Goal: Task Accomplishment & Management: Complete application form

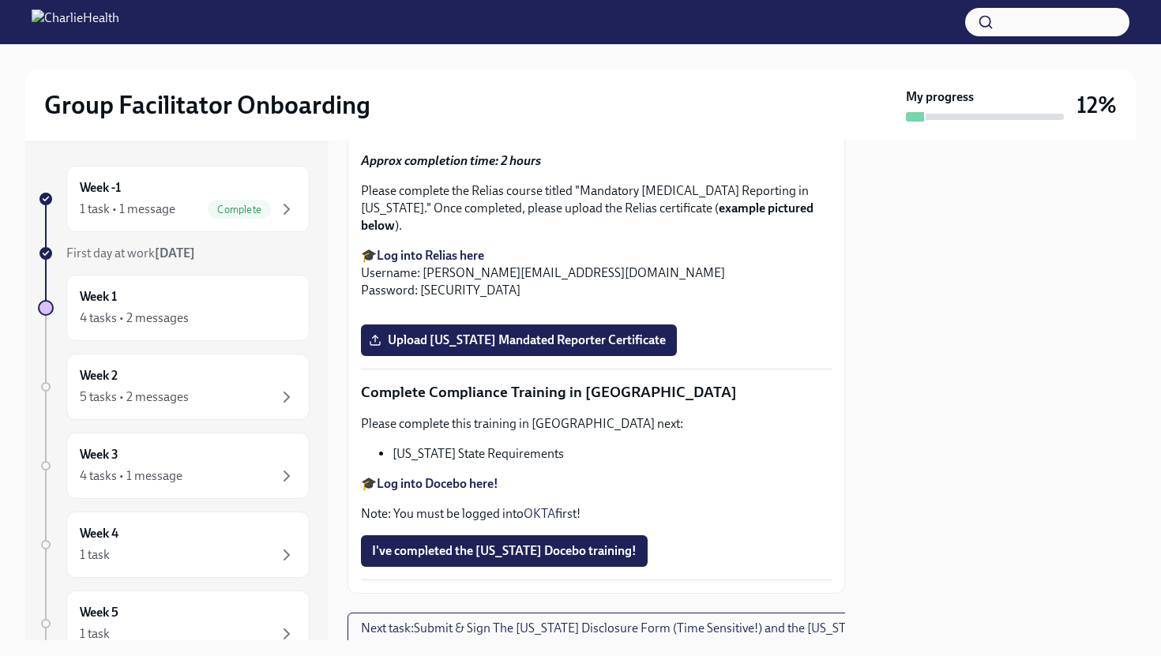
scroll to position [2709, 0]
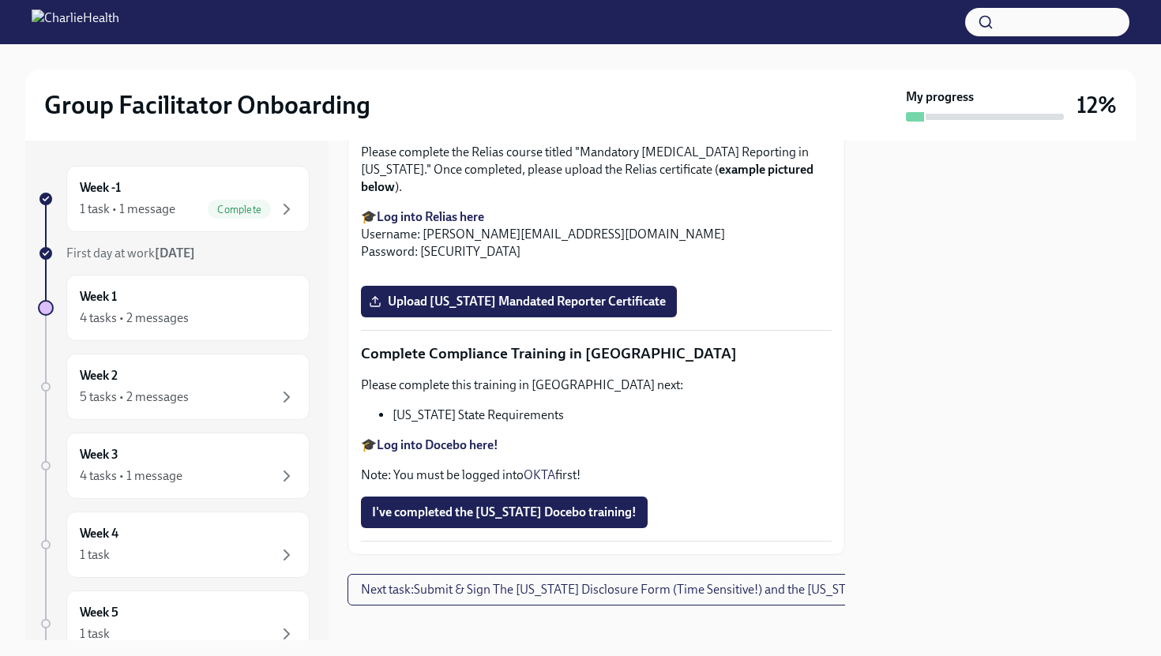
click at [474, 47] on span "Upload [US_STATE] Telehealth Certificate" at bounding box center [493, 40] width 243 height 16
click at [0, 0] on input "Upload [US_STATE] Telehealth Certificate" at bounding box center [0, 0] width 0 height 0
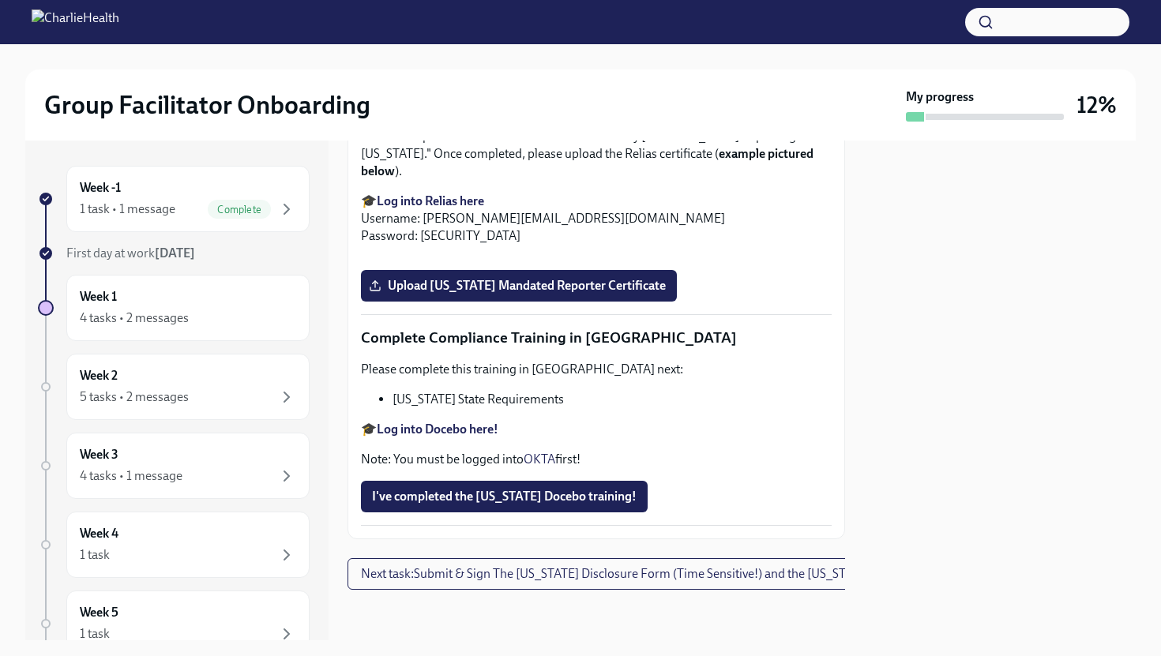
scroll to position [2985, 0]
click at [448, 208] on strong "Log into Relias here" at bounding box center [430, 200] width 107 height 15
click at [432, 294] on span "Upload [US_STATE] Mandated Reporter Certificate" at bounding box center [519, 286] width 294 height 16
click at [0, 0] on input "Upload [US_STATE] Mandated Reporter Certificate" at bounding box center [0, 0] width 0 height 0
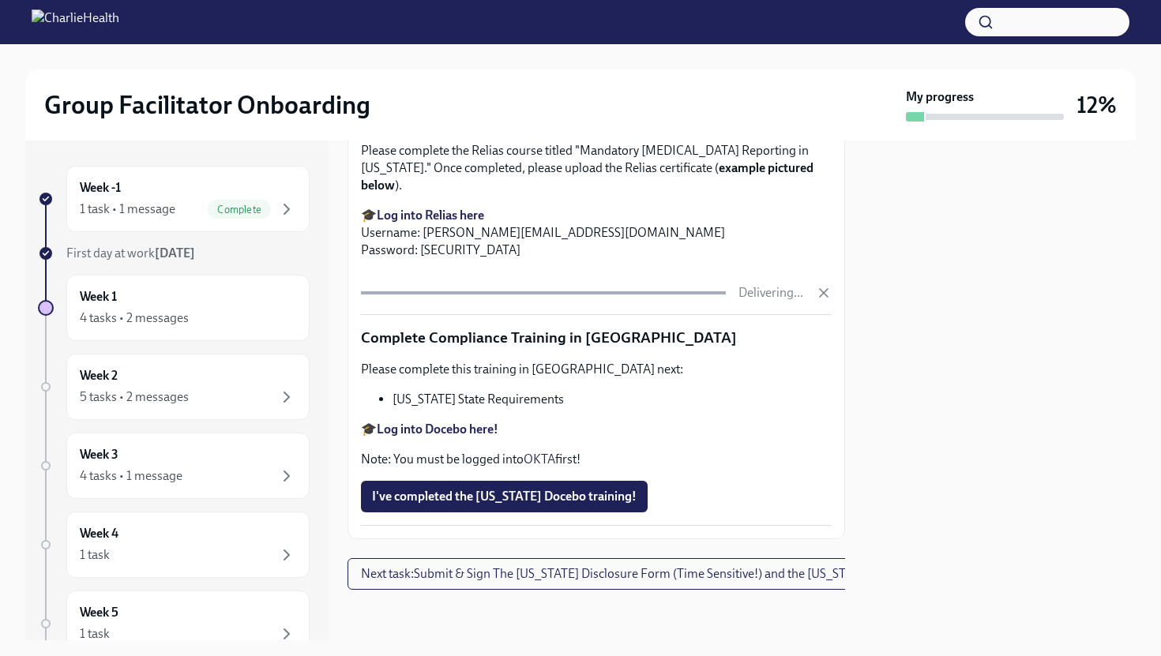
scroll to position [3403, 0]
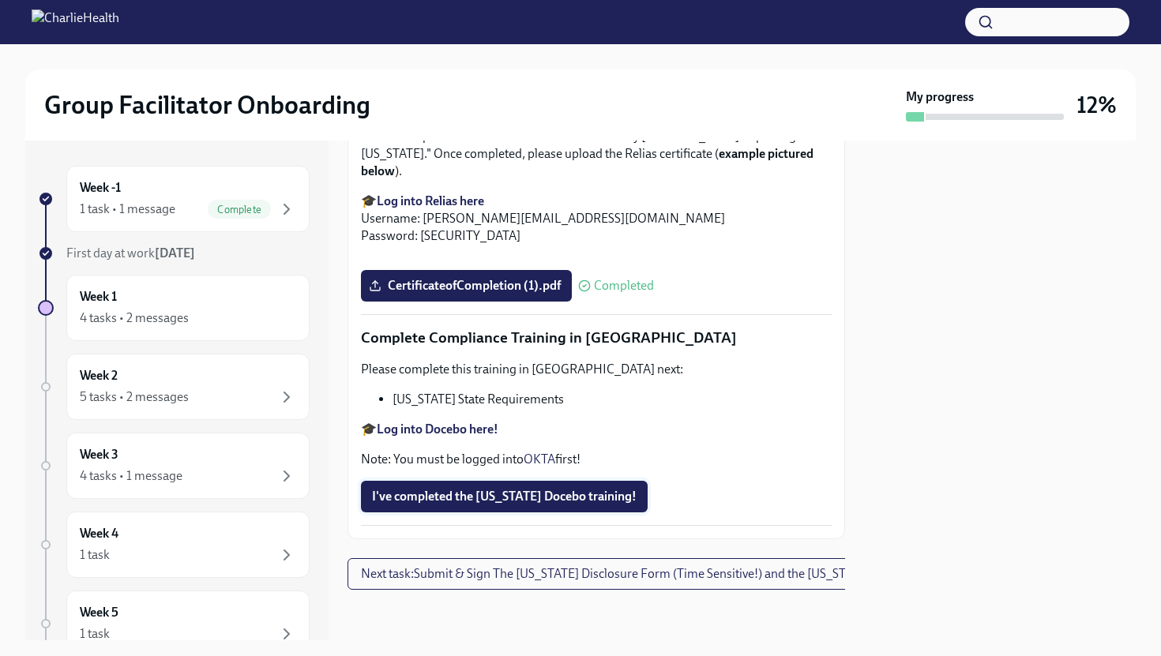
click at [420, 505] on span "I've completed the [US_STATE] Docebo training!" at bounding box center [504, 497] width 265 height 16
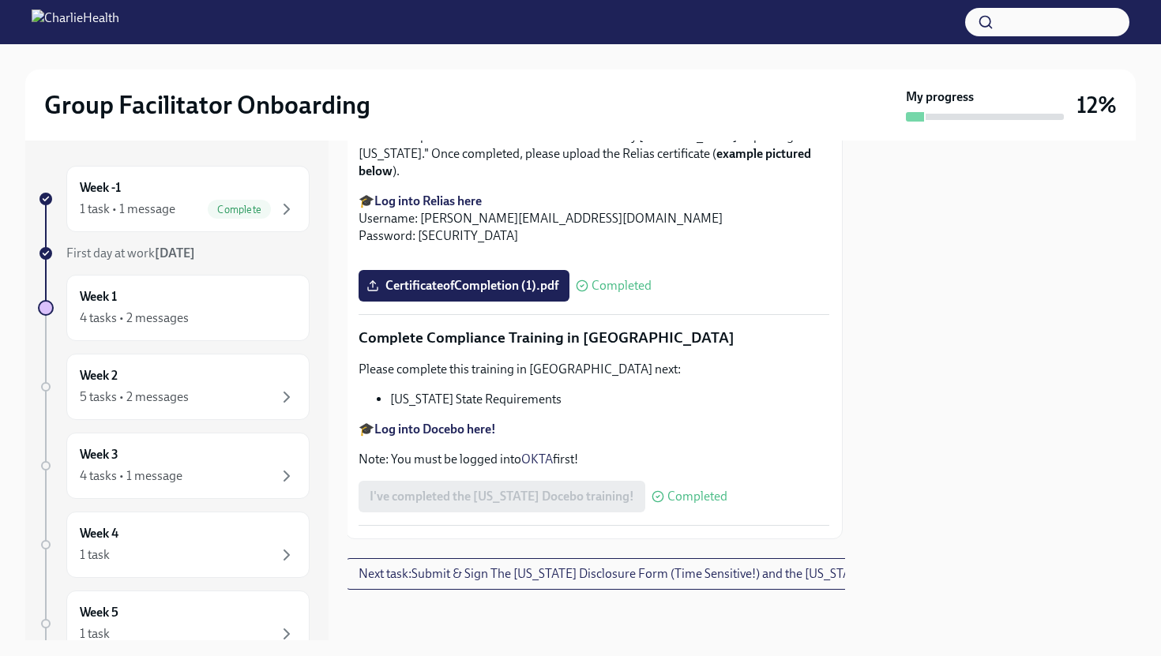
scroll to position [3417, 2]
click at [485, 570] on span "Next task : Submit & Sign The [US_STATE] Disclosure Form (Time Sensitive!) and …" at bounding box center [665, 574] width 614 height 16
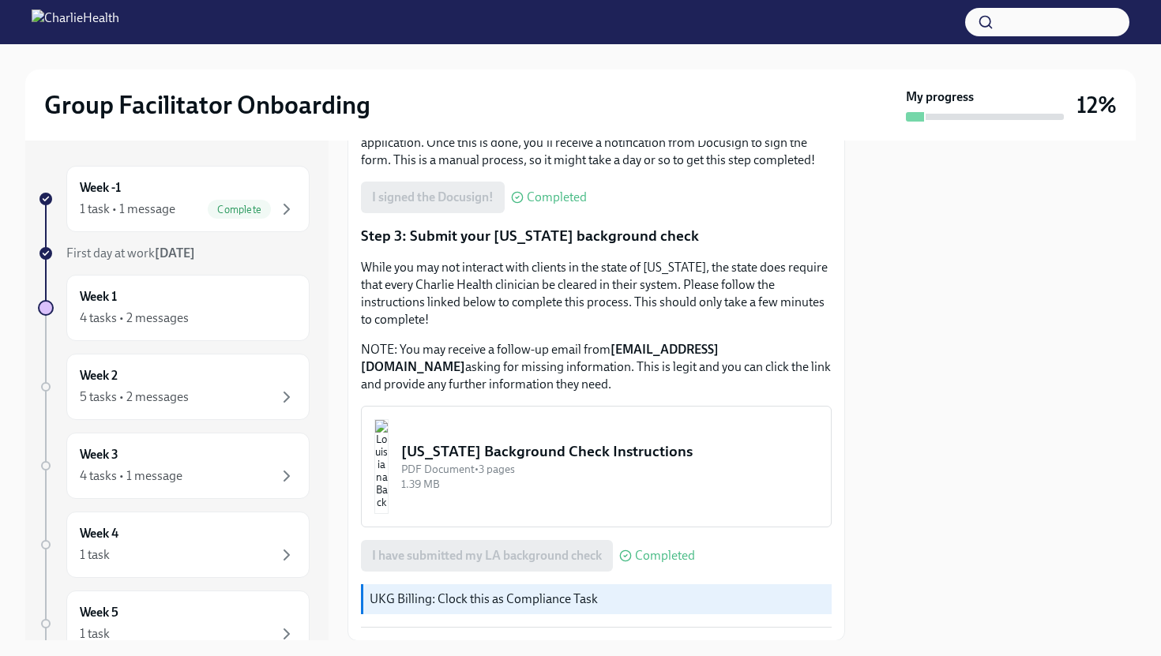
scroll to position [479, 0]
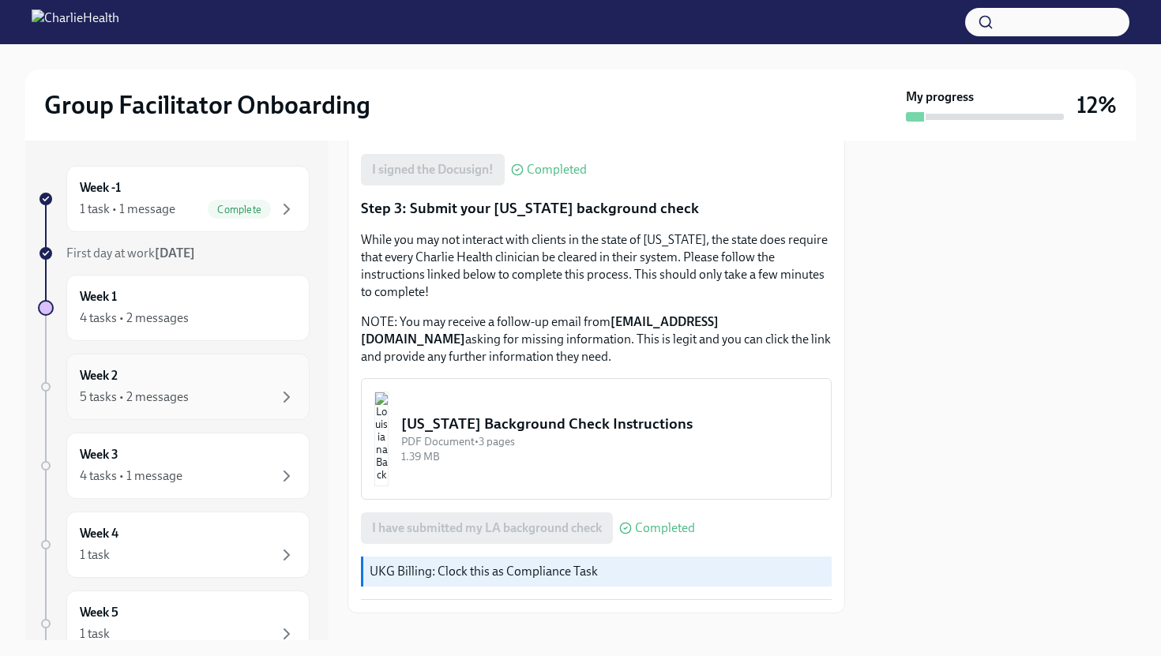
click at [262, 377] on div "Week 2 5 tasks • 2 messages" at bounding box center [188, 386] width 216 height 39
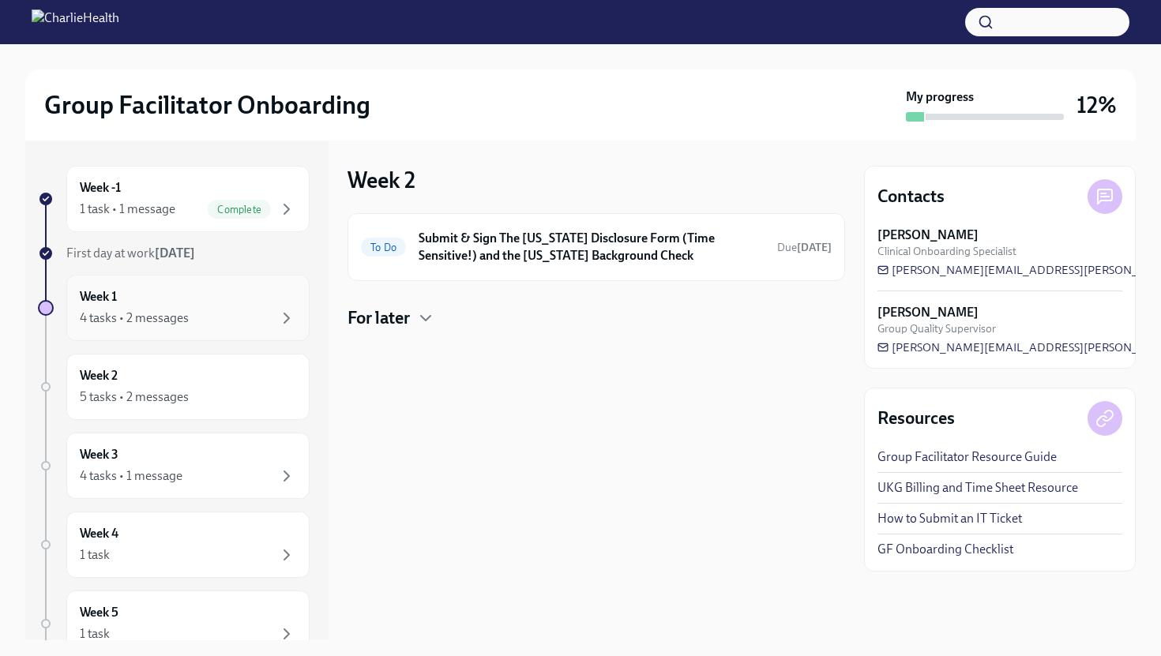
click at [249, 289] on div "Week 1 4 tasks • 2 messages" at bounding box center [188, 307] width 216 height 39
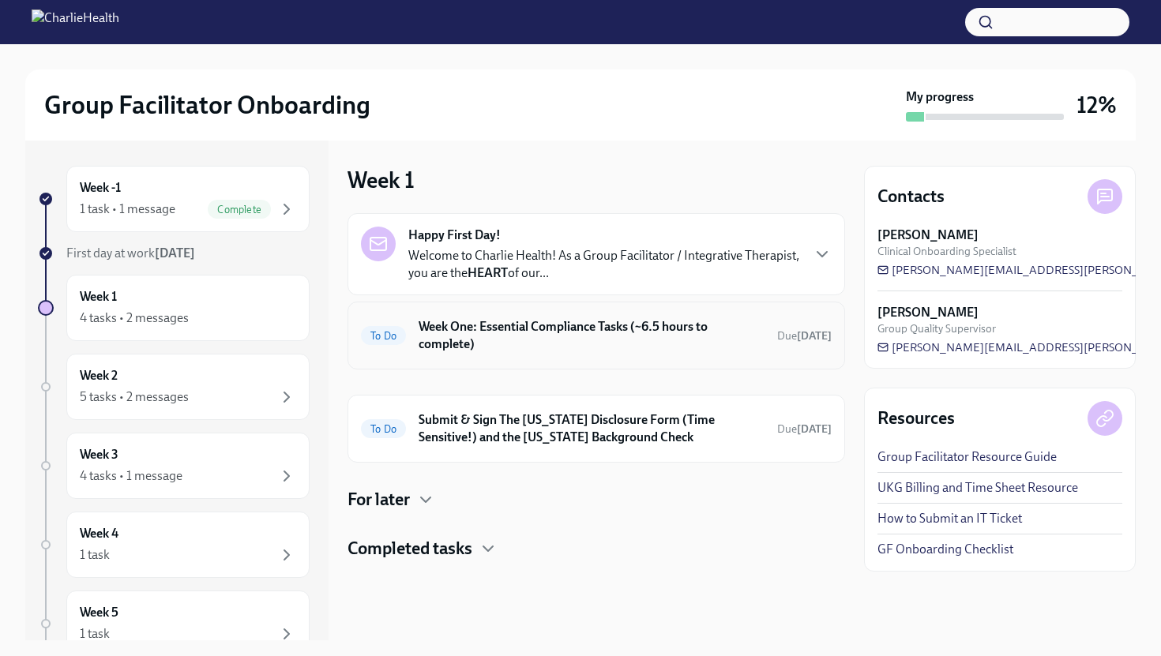
click at [623, 359] on div "To Do Week One: Essential Compliance Tasks (~6.5 hours to complete) Due [DATE]" at bounding box center [595, 336] width 497 height 68
click at [616, 339] on h6 "Week One: Essential Compliance Tasks (~6.5 hours to complete)" at bounding box center [591, 335] width 346 height 35
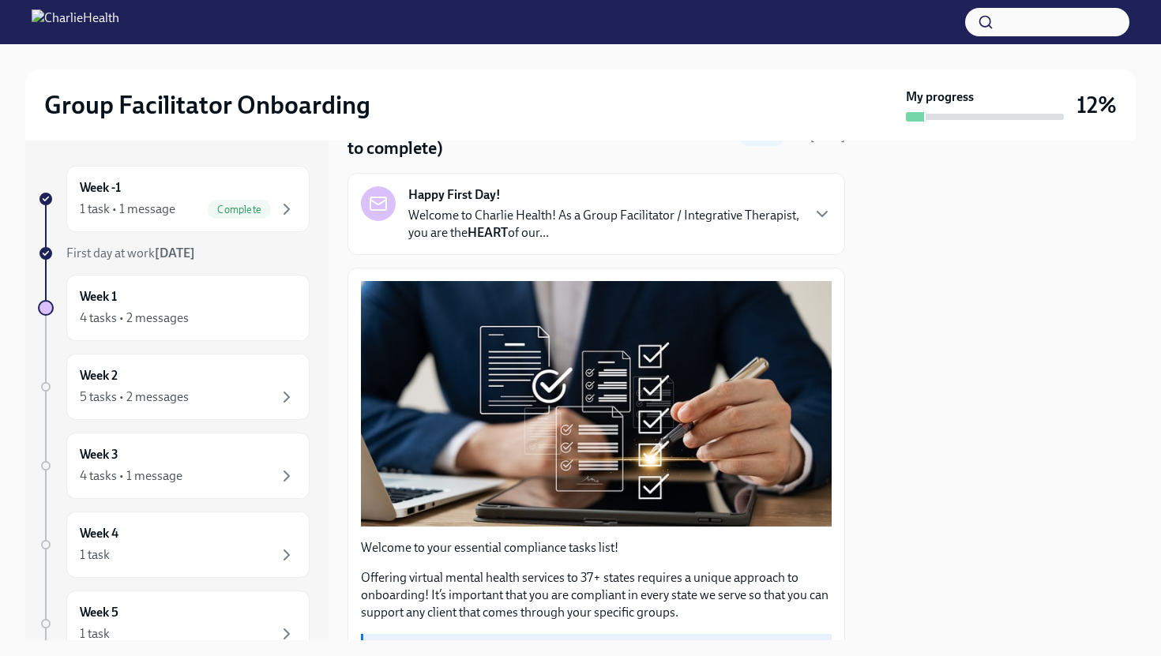
scroll to position [73, 0]
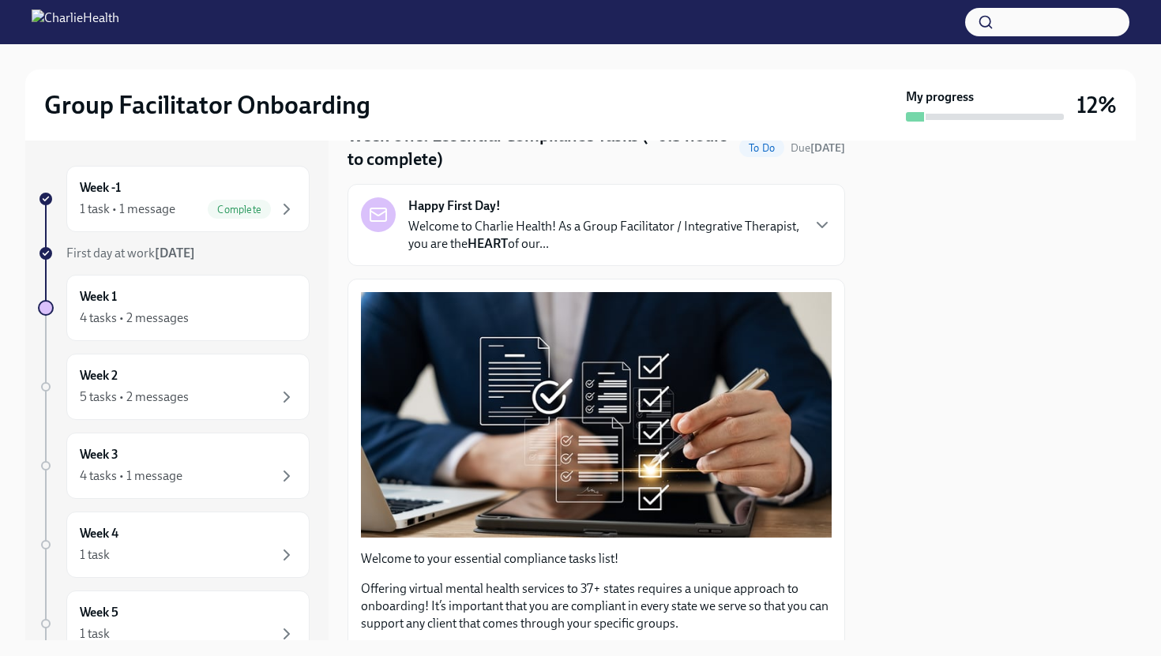
click at [758, 212] on div "Happy First Day! Welcome to Charlie Health! As a Group Facilitator / Integrativ…" at bounding box center [604, 224] width 392 height 55
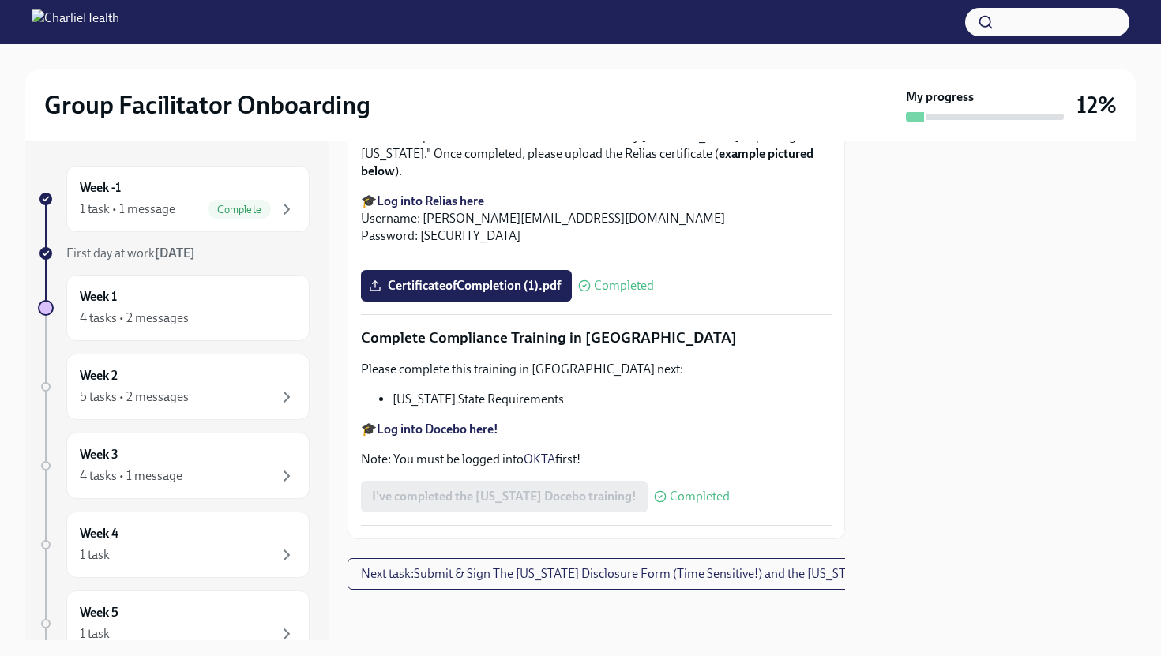
scroll to position [4118, 0]
click at [513, 574] on span "Next task : Submit & Sign The [US_STATE] Disclosure Form (Time Sensitive!) and …" at bounding box center [668, 574] width 614 height 16
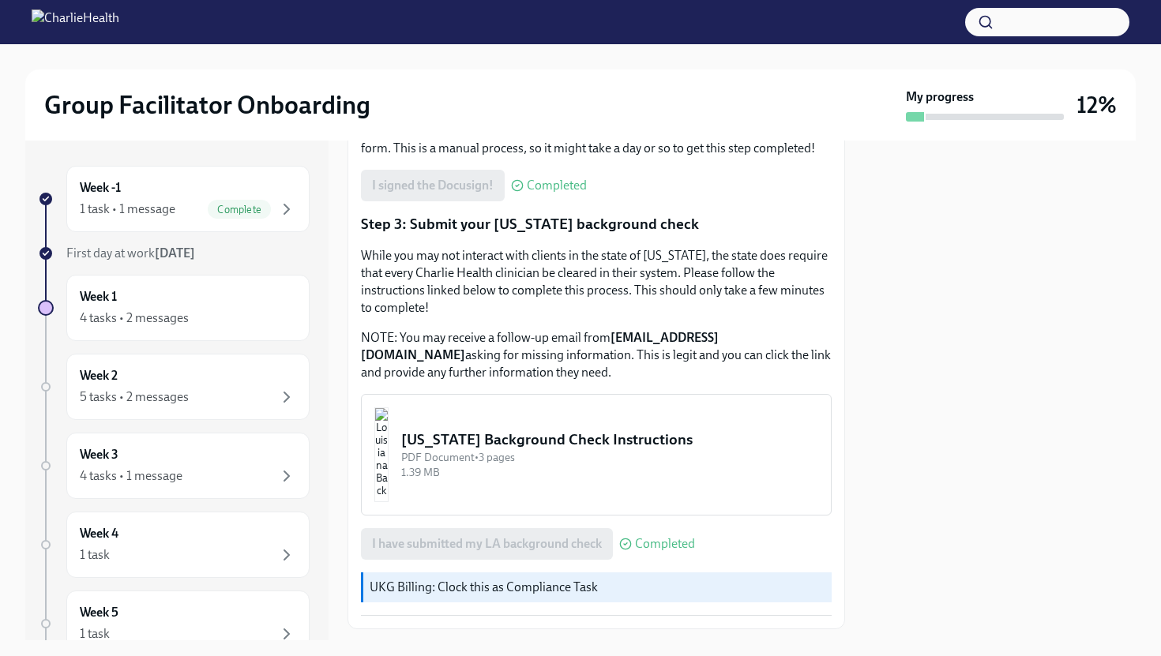
scroll to position [479, 0]
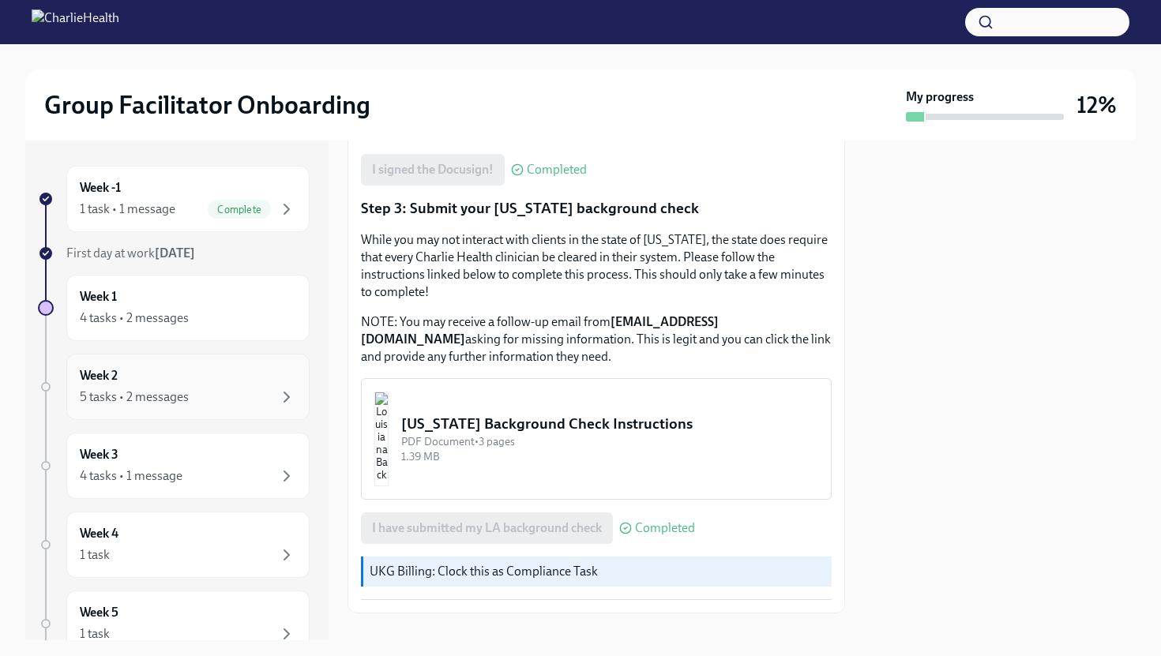
click at [220, 382] on div "Week 2 5 tasks • 2 messages" at bounding box center [188, 386] width 216 height 39
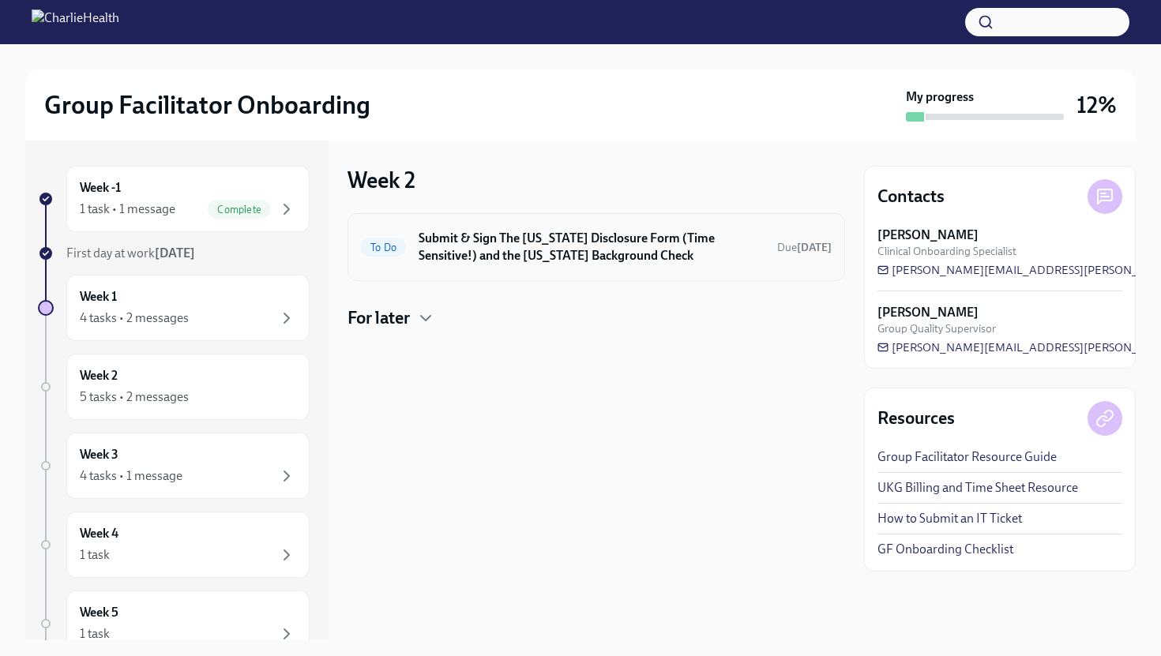
click at [476, 245] on h6 "Submit & Sign The [US_STATE] Disclosure Form (Time Sensitive!) and the [US_STAT…" at bounding box center [591, 247] width 346 height 35
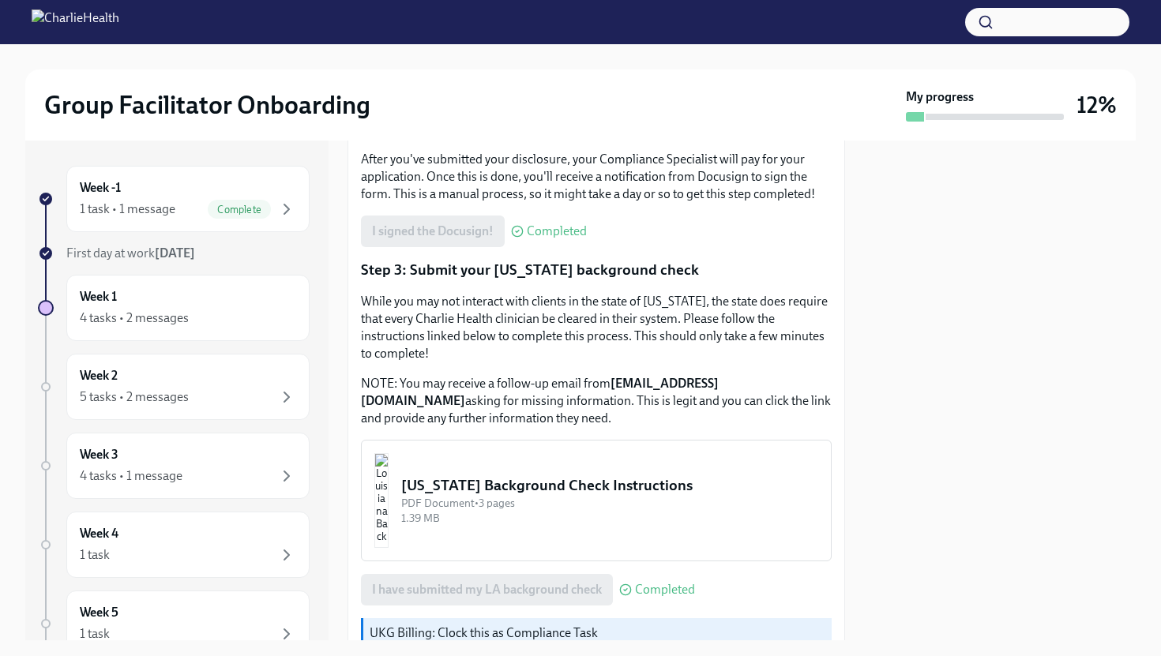
scroll to position [479, 0]
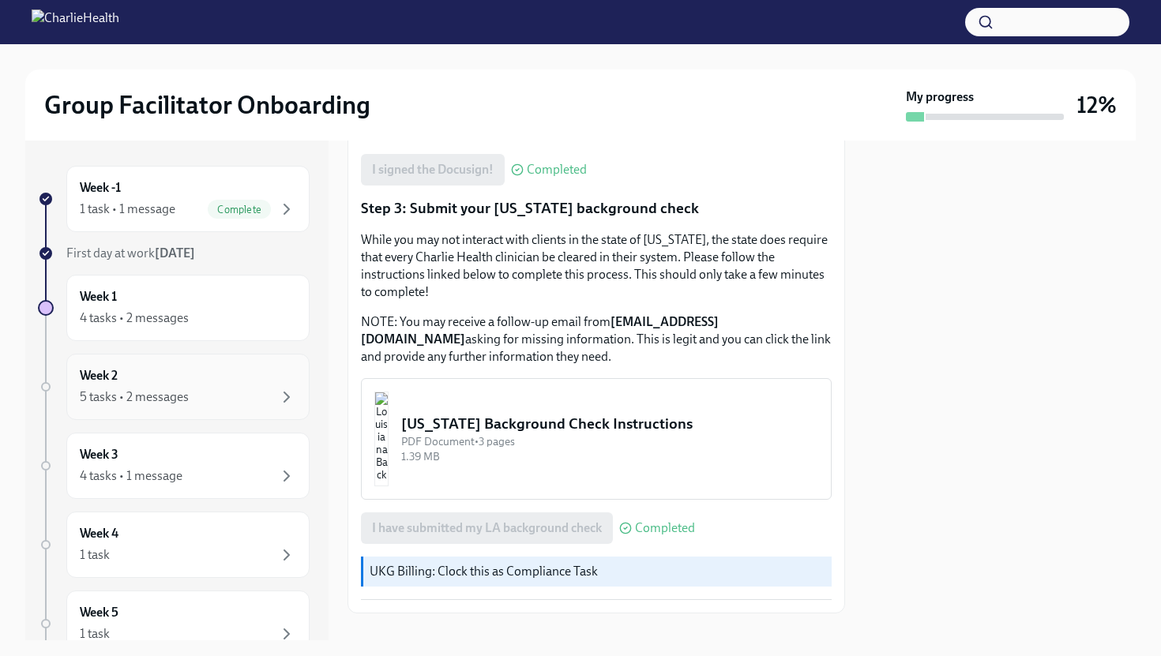
click at [270, 367] on div "Week 2 5 tasks • 2 messages" at bounding box center [188, 386] width 216 height 39
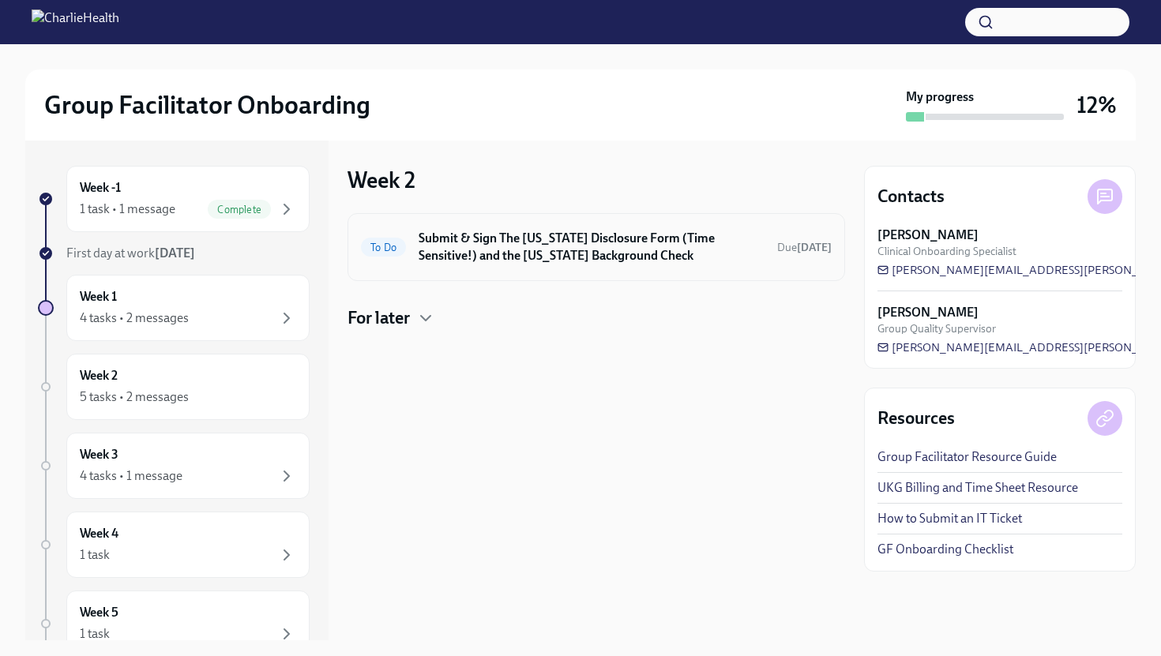
click at [568, 245] on h6 "Submit & Sign The [US_STATE] Disclosure Form (Time Sensitive!) and the [US_STAT…" at bounding box center [591, 247] width 346 height 35
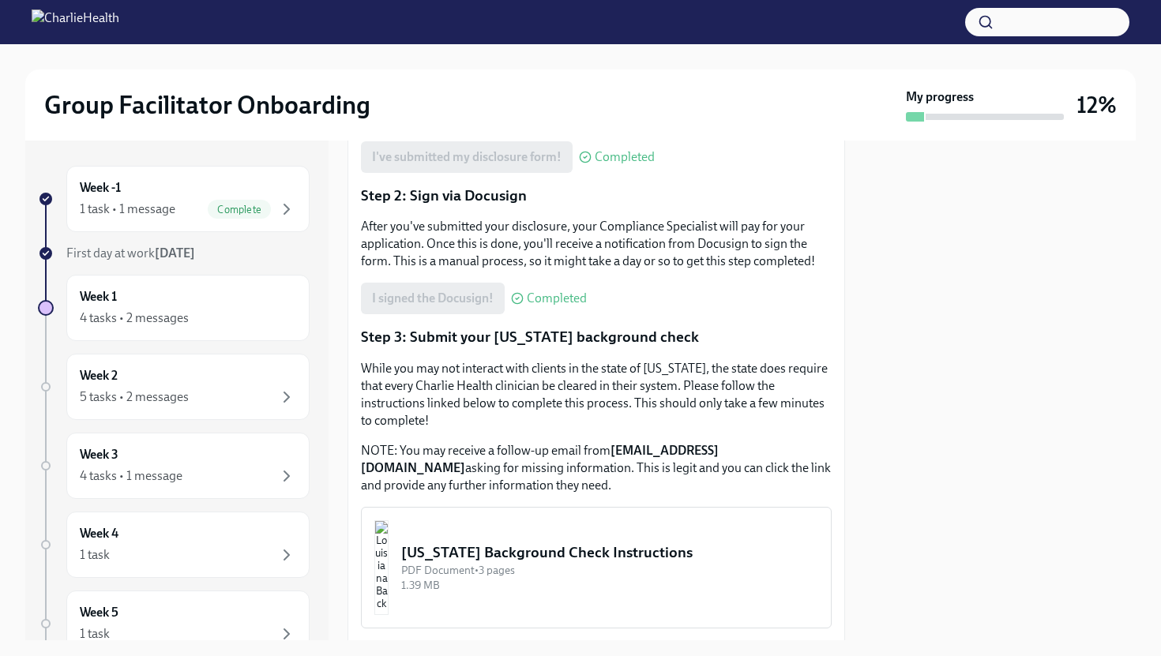
scroll to position [479, 0]
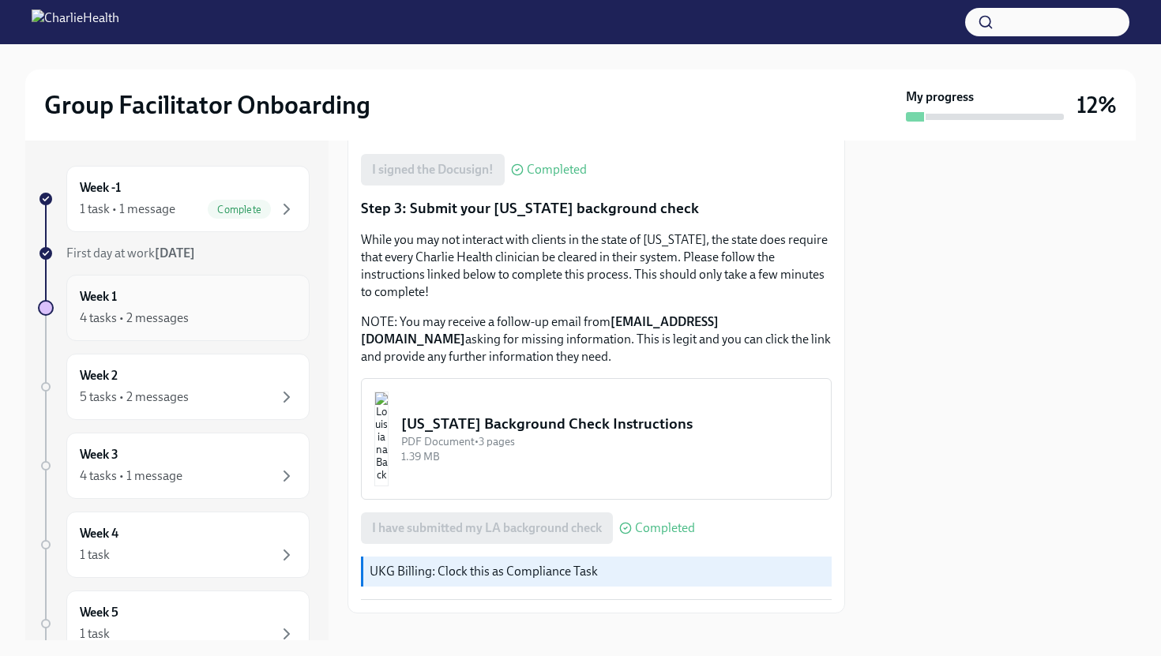
click at [272, 284] on div "Week 1 4 tasks • 2 messages" at bounding box center [187, 308] width 243 height 66
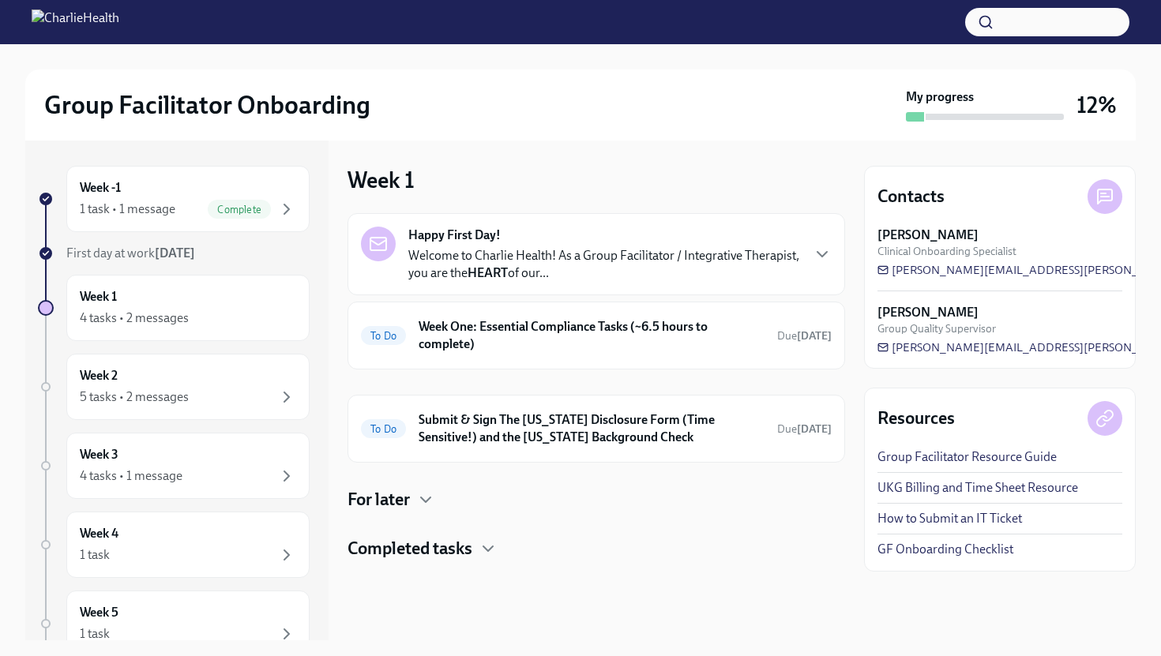
click at [561, 242] on div "Happy First Day! Welcome to Charlie Health! As a Group Facilitator / Integrativ…" at bounding box center [604, 254] width 392 height 55
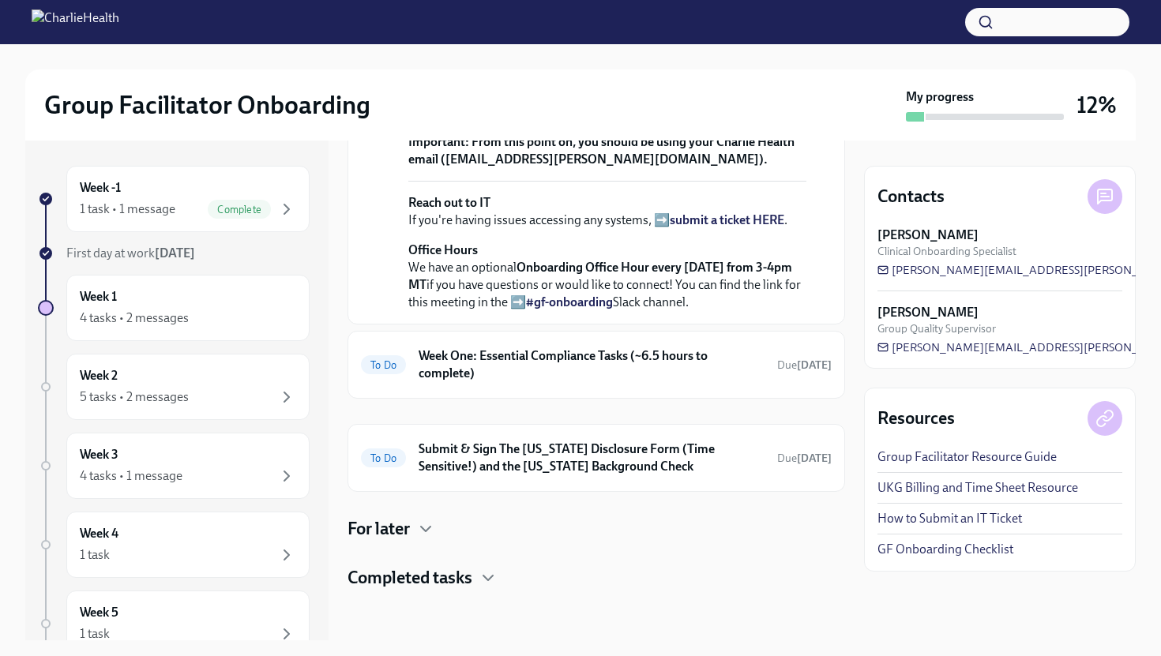
scroll to position [670, 0]
click at [513, 379] on h6 "Week One: Essential Compliance Tasks (~6.5 hours to complete)" at bounding box center [591, 364] width 346 height 35
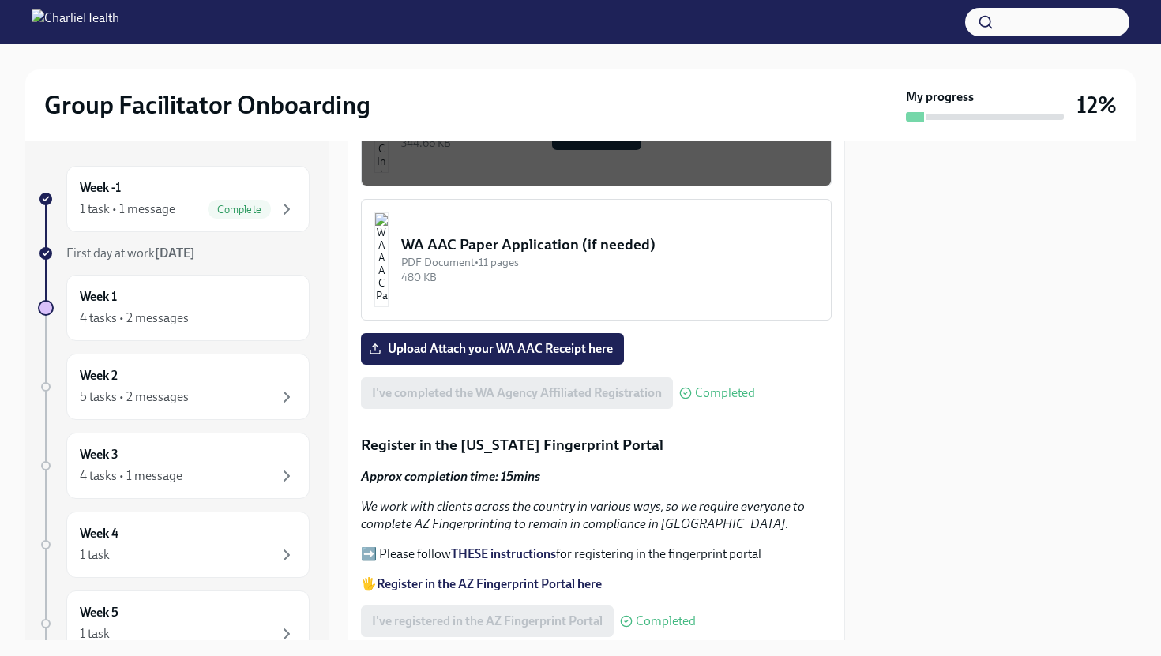
scroll to position [1574, 0]
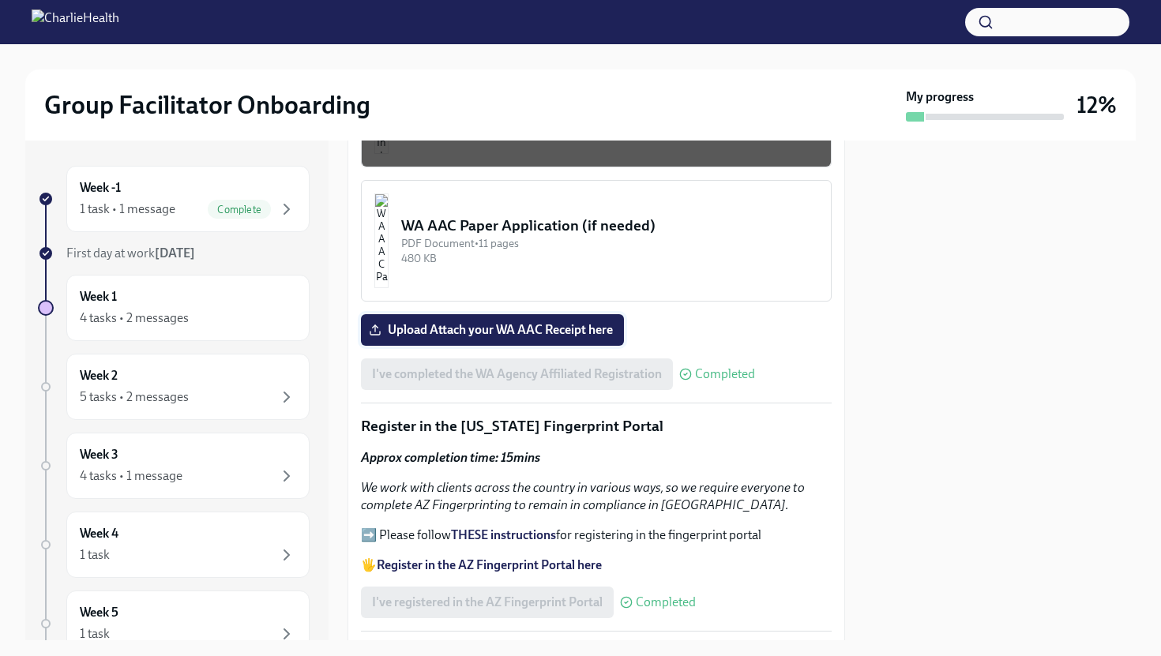
click at [503, 314] on label "Upload Attach your WA AAC Receipt here" at bounding box center [492, 330] width 263 height 32
click at [0, 0] on input "Upload Attach your WA AAC Receipt here" at bounding box center [0, 0] width 0 height 0
click at [292, 406] on icon "button" at bounding box center [286, 397] width 19 height 19
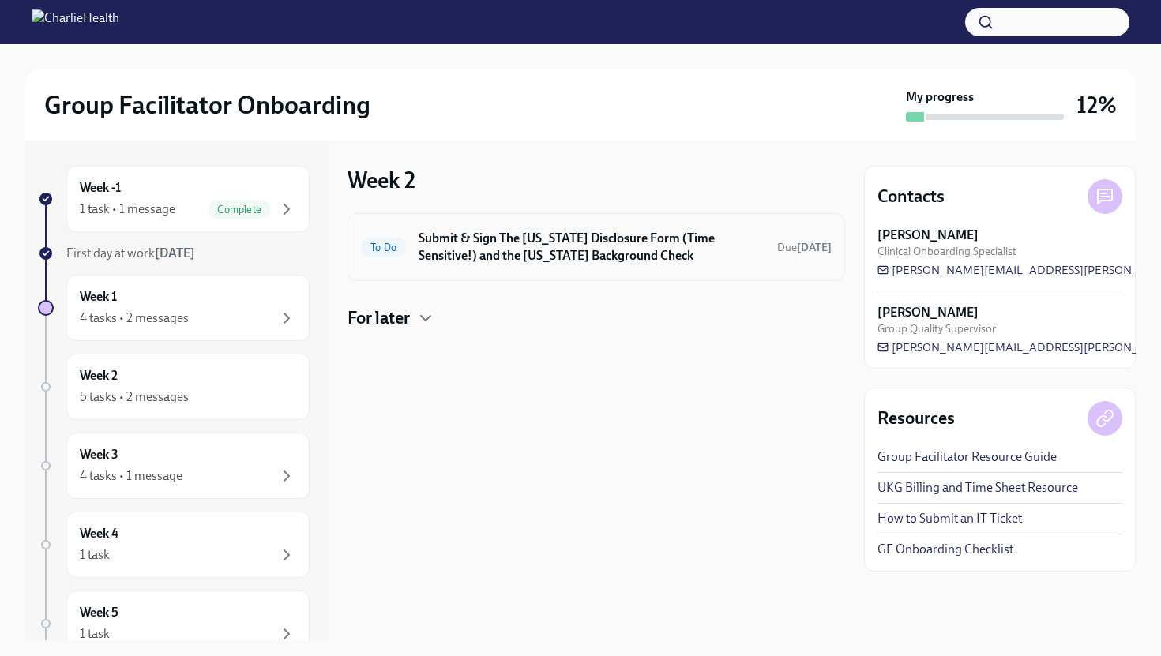
click at [647, 247] on h6 "Submit & Sign The [US_STATE] Disclosure Form (Time Sensitive!) and the [US_STAT…" at bounding box center [591, 247] width 346 height 35
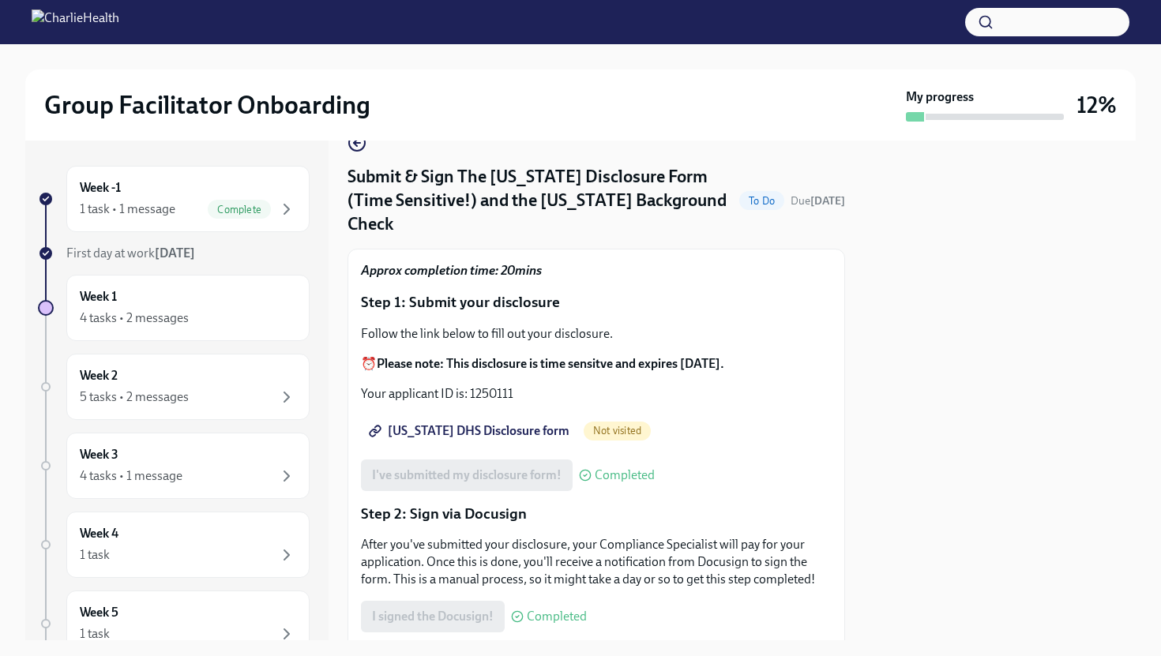
scroll to position [36, 0]
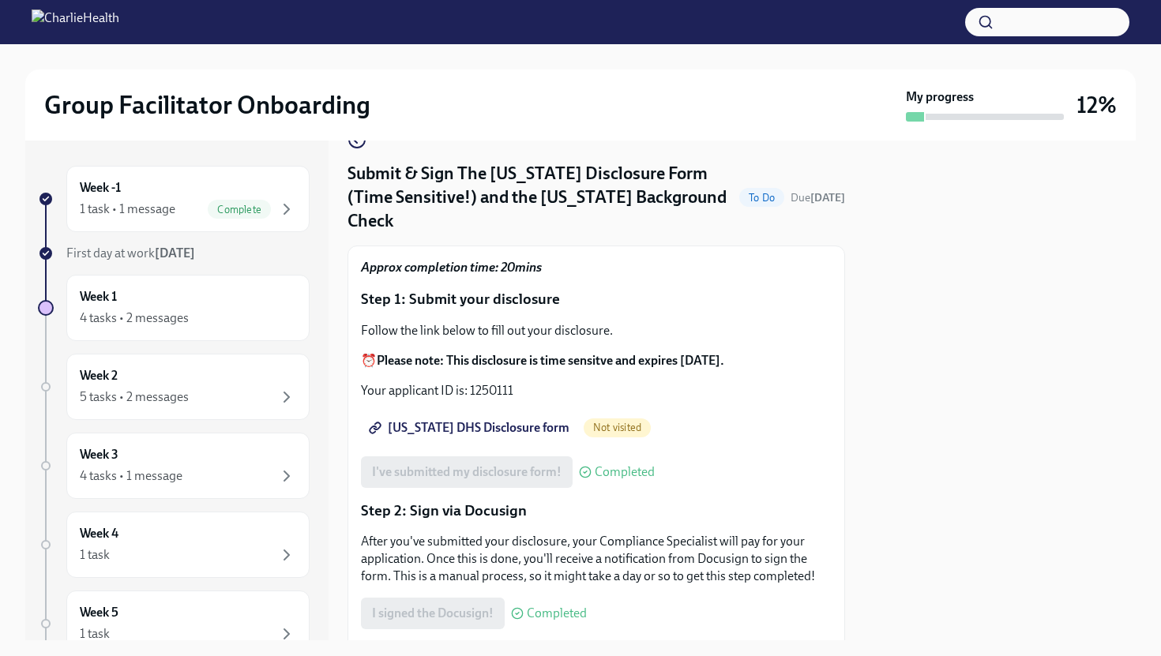
click at [502, 420] on span "[US_STATE] DHS Disclosure form" at bounding box center [470, 428] width 197 height 16
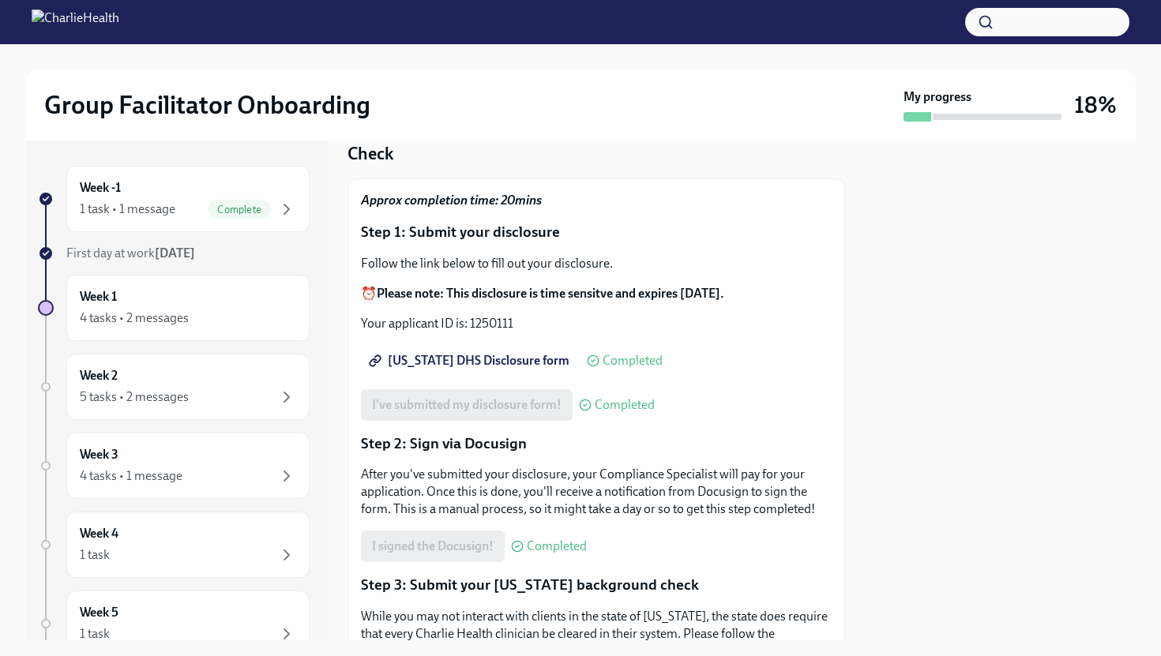
scroll to position [0, 0]
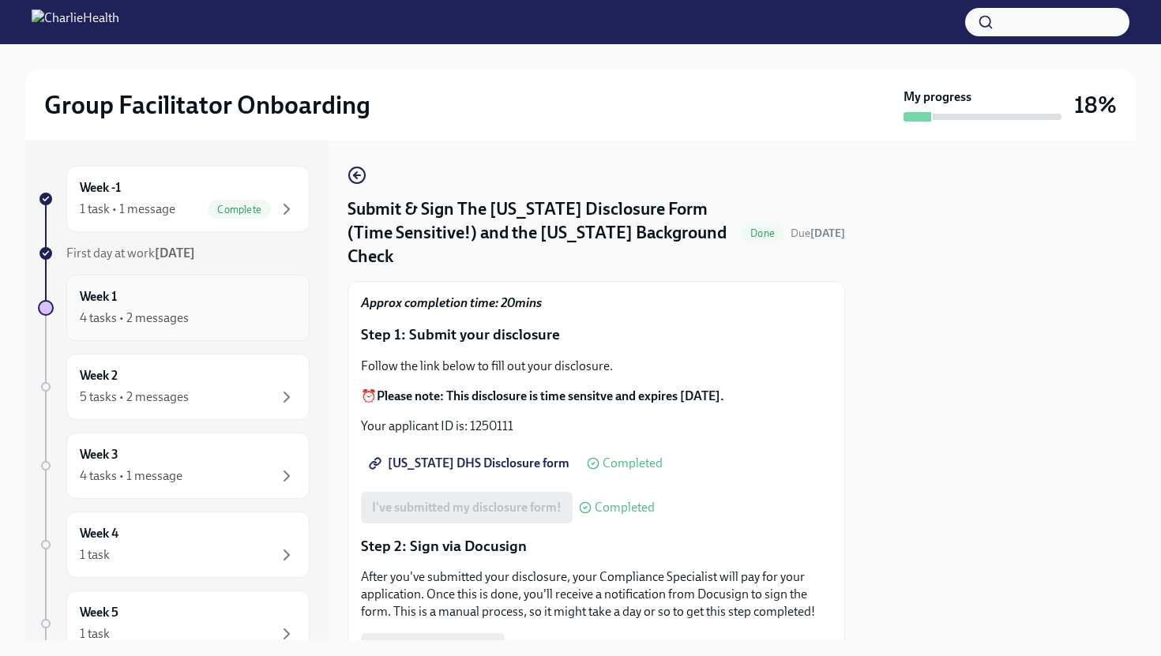
click at [241, 315] on div "4 tasks • 2 messages" at bounding box center [188, 318] width 216 height 19
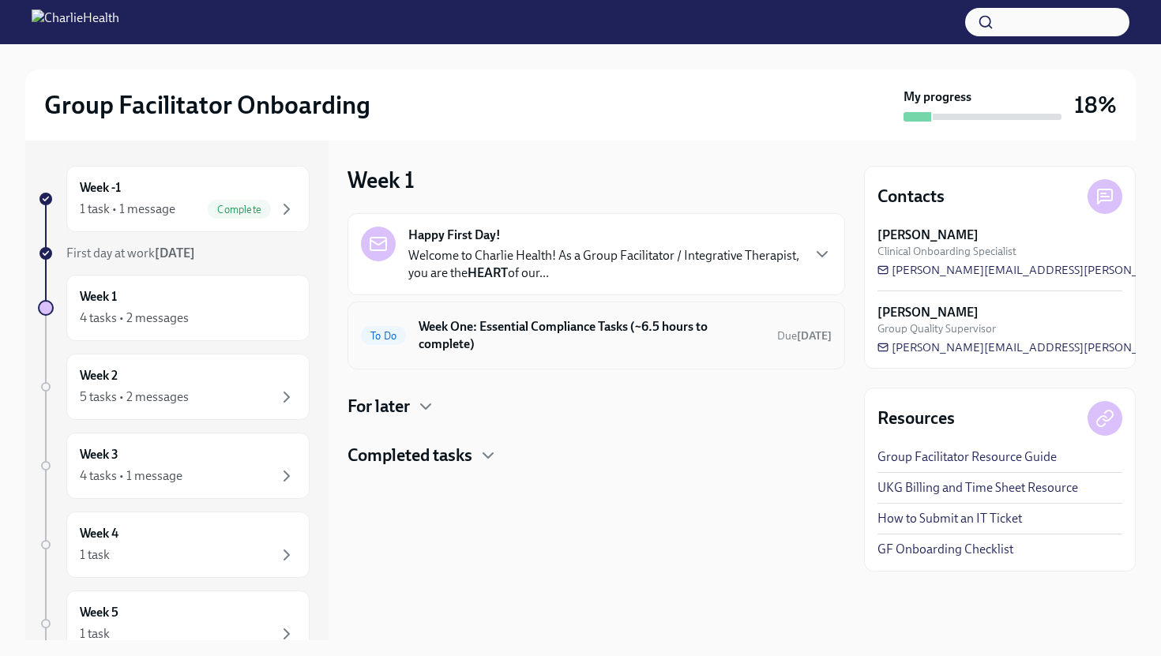
click at [490, 331] on h6 "Week One: Essential Compliance Tasks (~6.5 hours to complete)" at bounding box center [591, 335] width 346 height 35
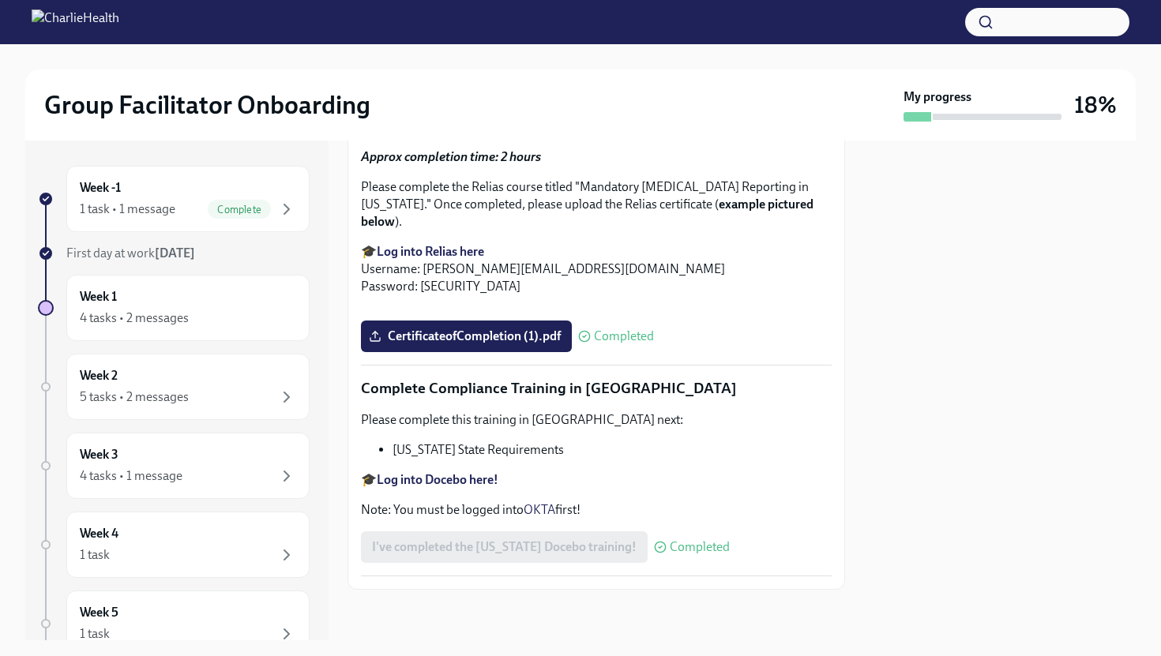
scroll to position [3367, 0]
click at [265, 387] on div "Week 2 5 tasks • 2 messages" at bounding box center [188, 386] width 216 height 39
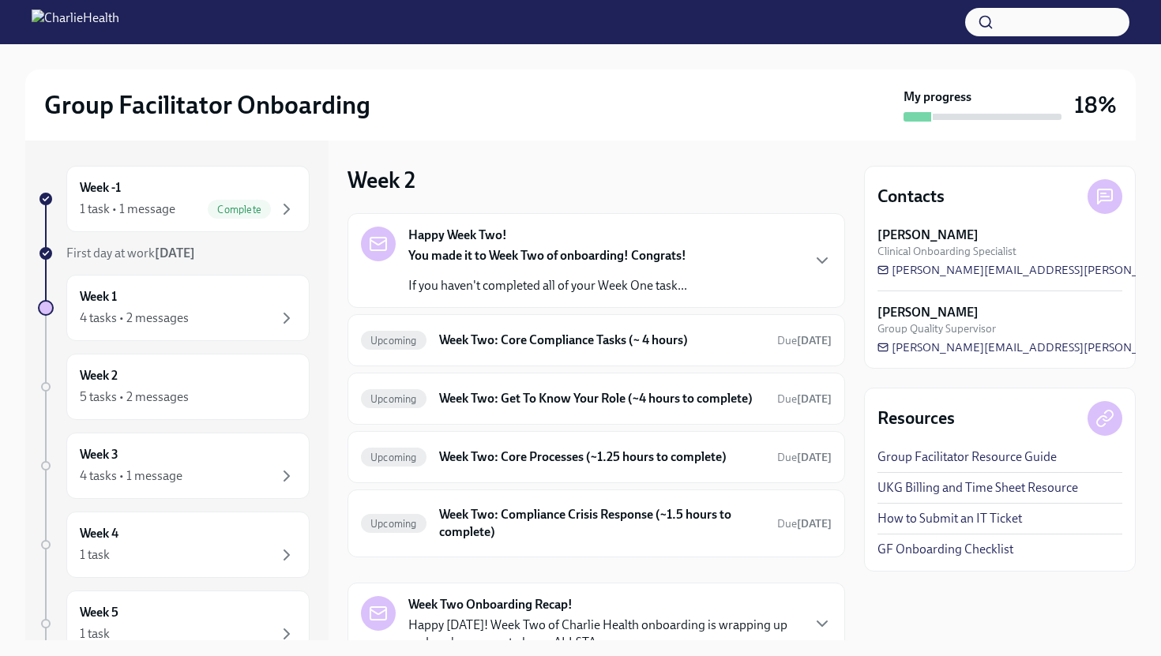
click at [761, 258] on div "Happy Week Two! You made it to Week Two of onboarding! Congrats! If you haven't…" at bounding box center [596, 261] width 471 height 68
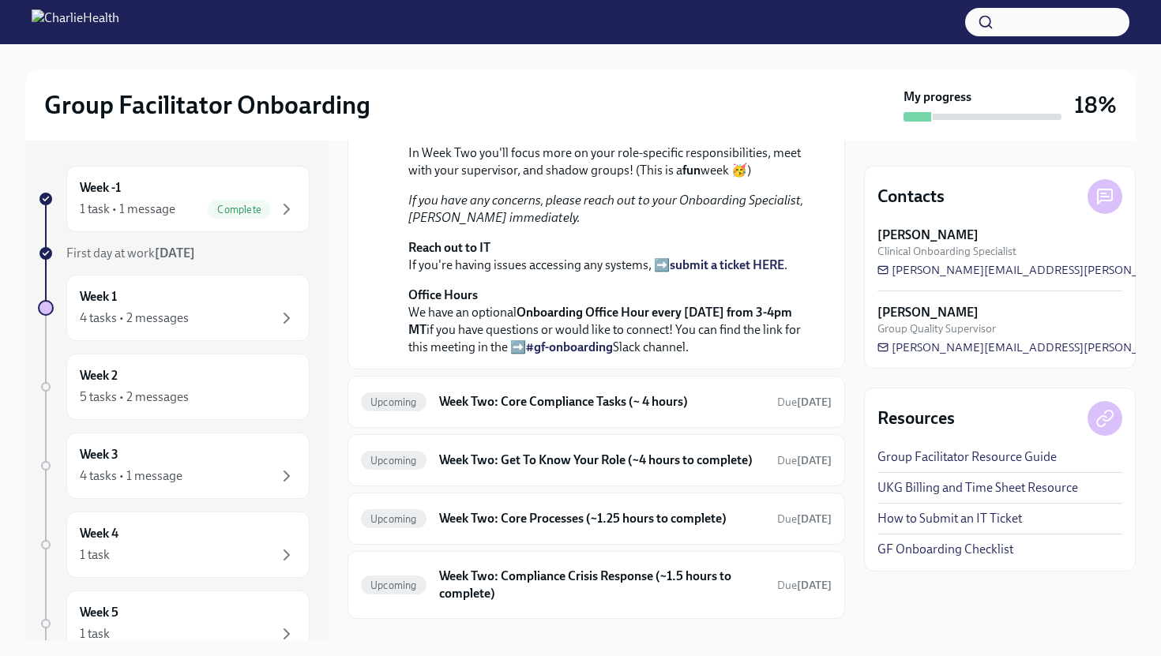
scroll to position [261, 0]
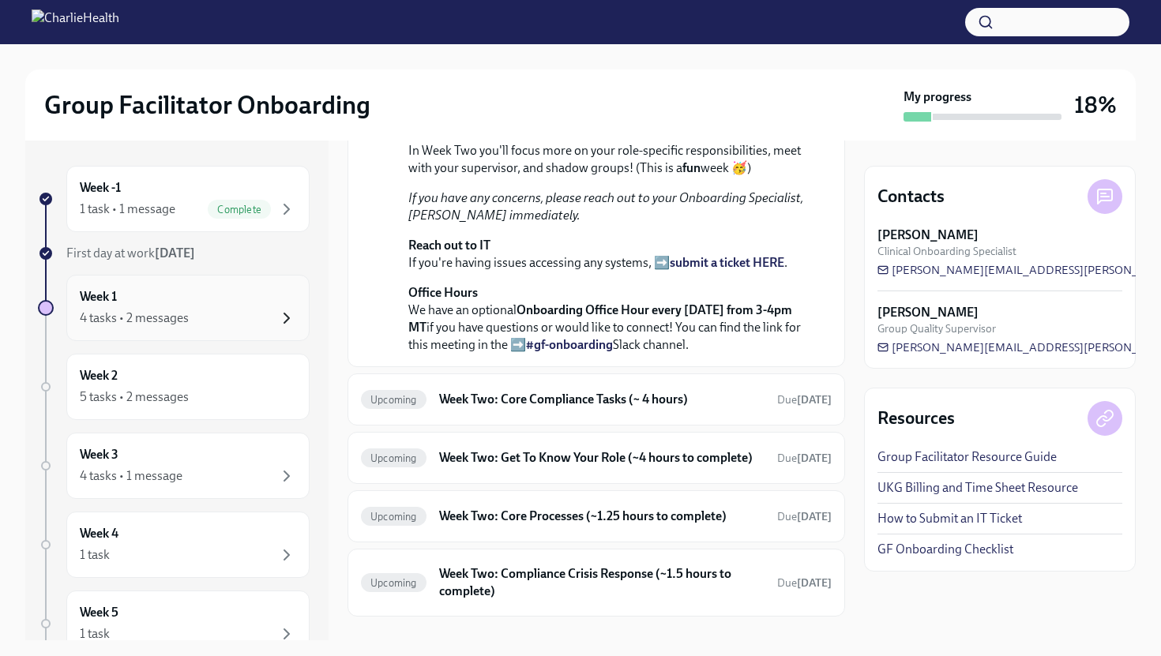
click at [278, 313] on icon "button" at bounding box center [286, 318] width 19 height 19
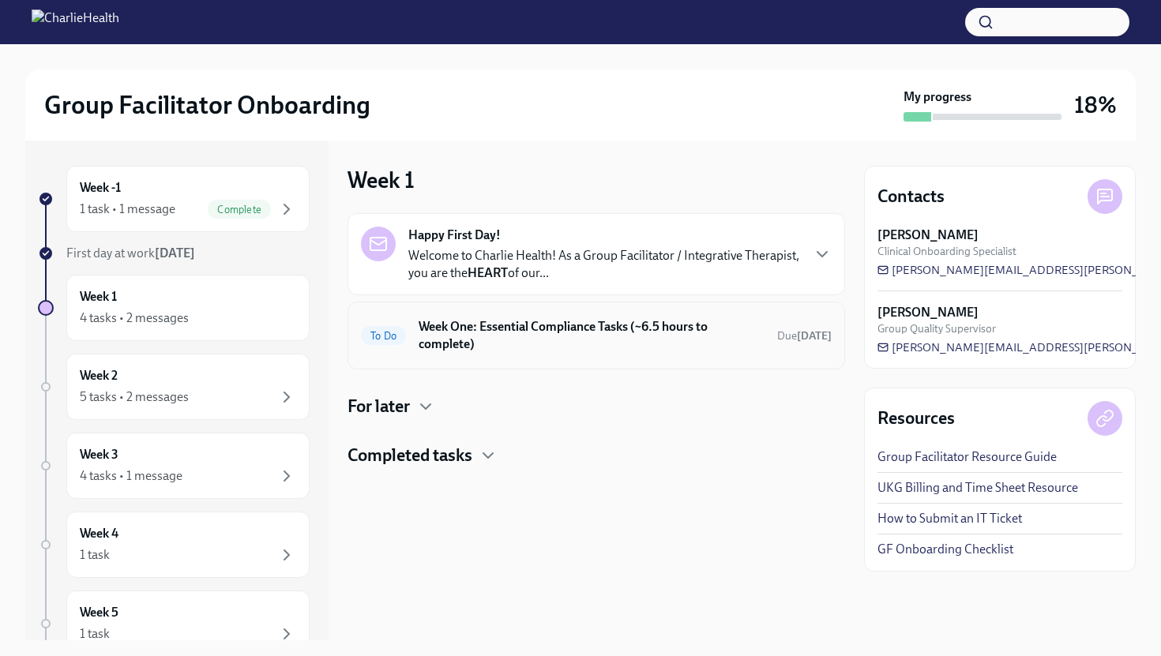
click at [546, 328] on h6 "Week One: Essential Compliance Tasks (~6.5 hours to complete)" at bounding box center [591, 335] width 346 height 35
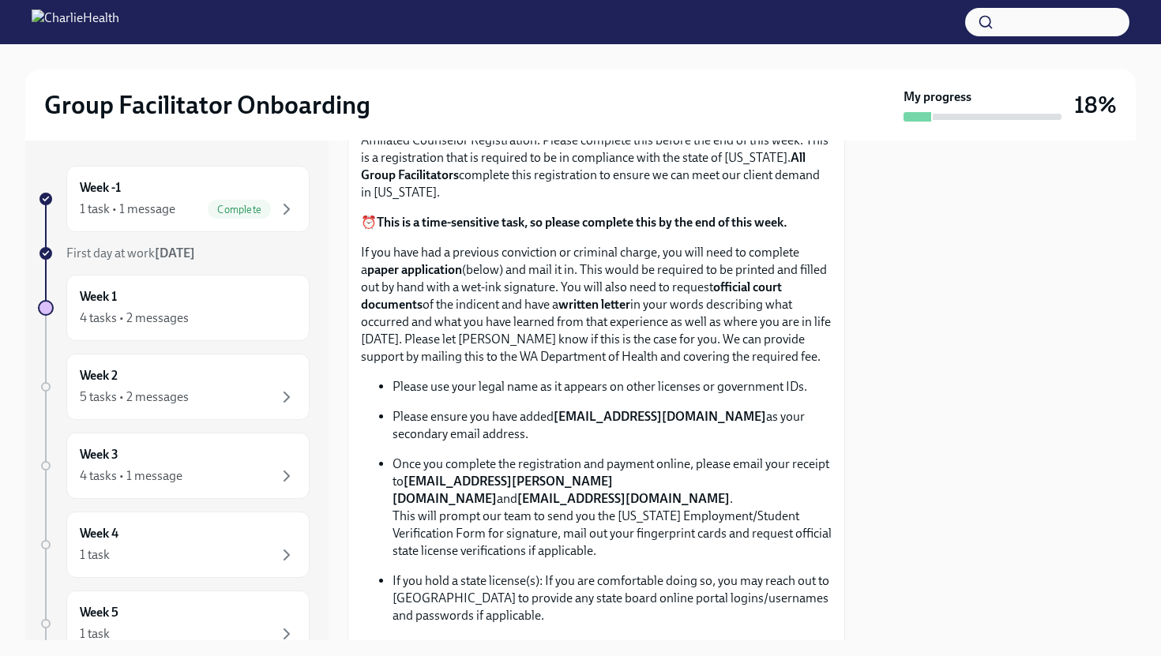
scroll to position [730, 0]
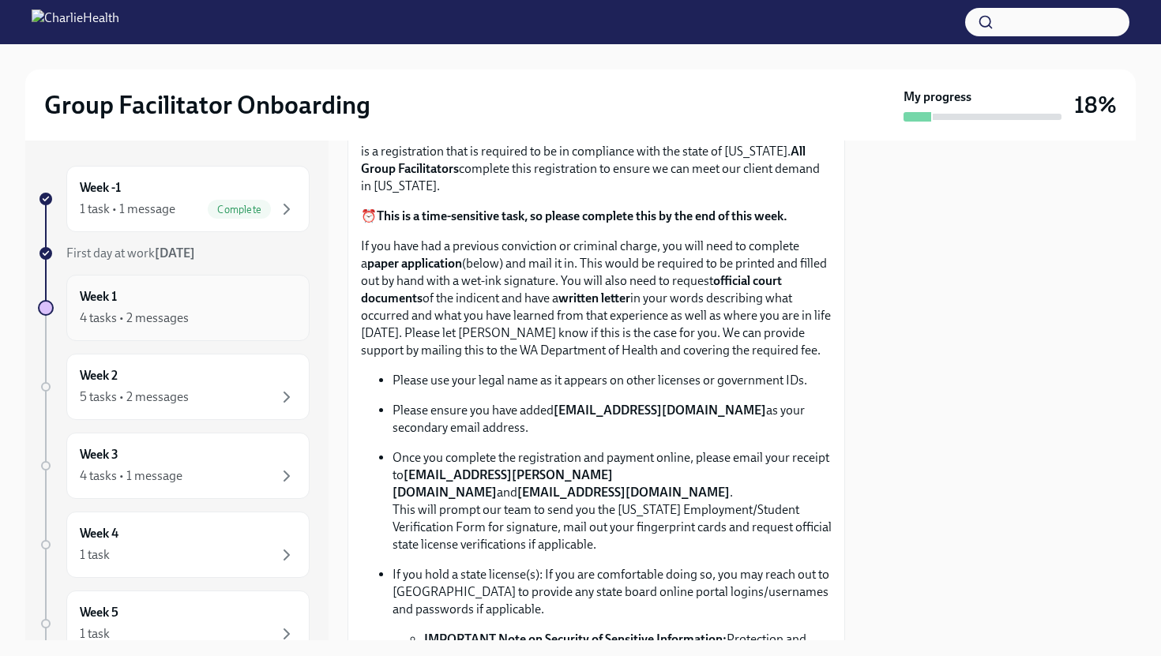
click at [174, 306] on div "Week 1 4 tasks • 2 messages" at bounding box center [188, 307] width 216 height 39
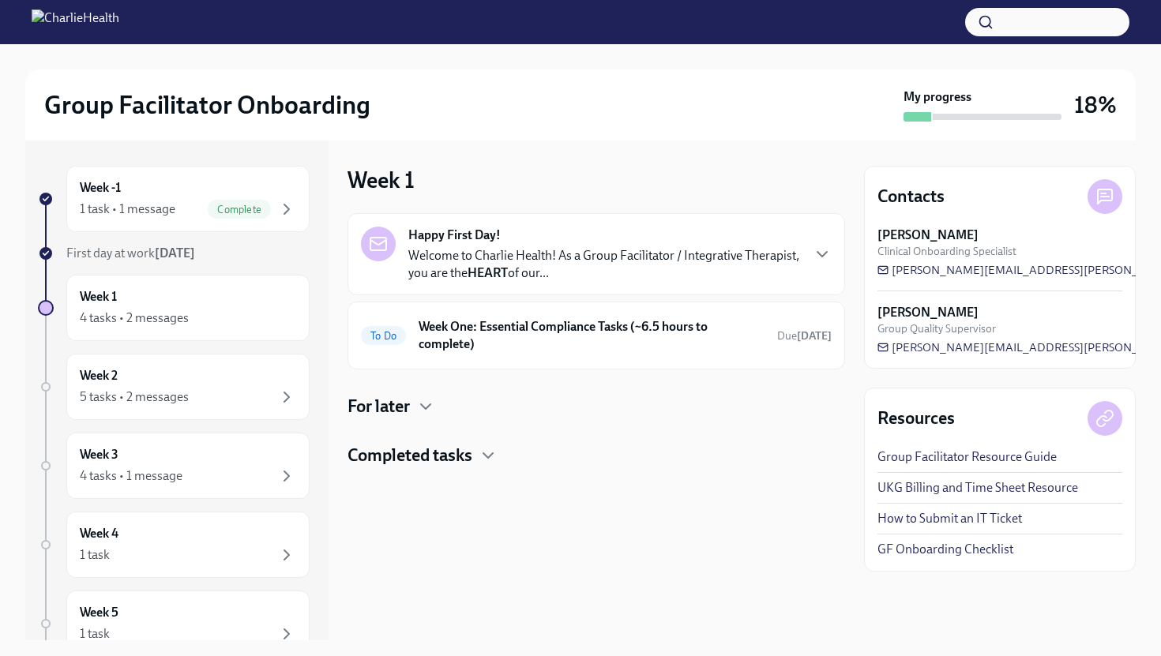
click at [477, 295] on div "Happy First Day! Welcome to Charlie Health! As a Group Facilitator / Integrativ…" at bounding box center [595, 254] width 497 height 82
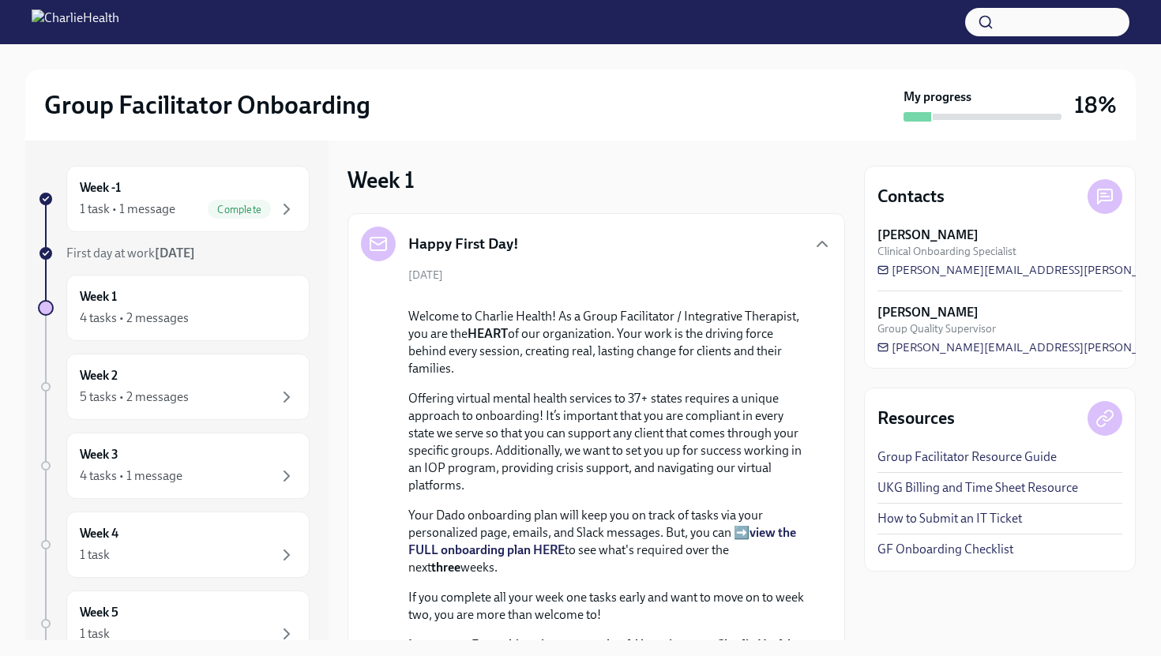
scroll to position [577, 0]
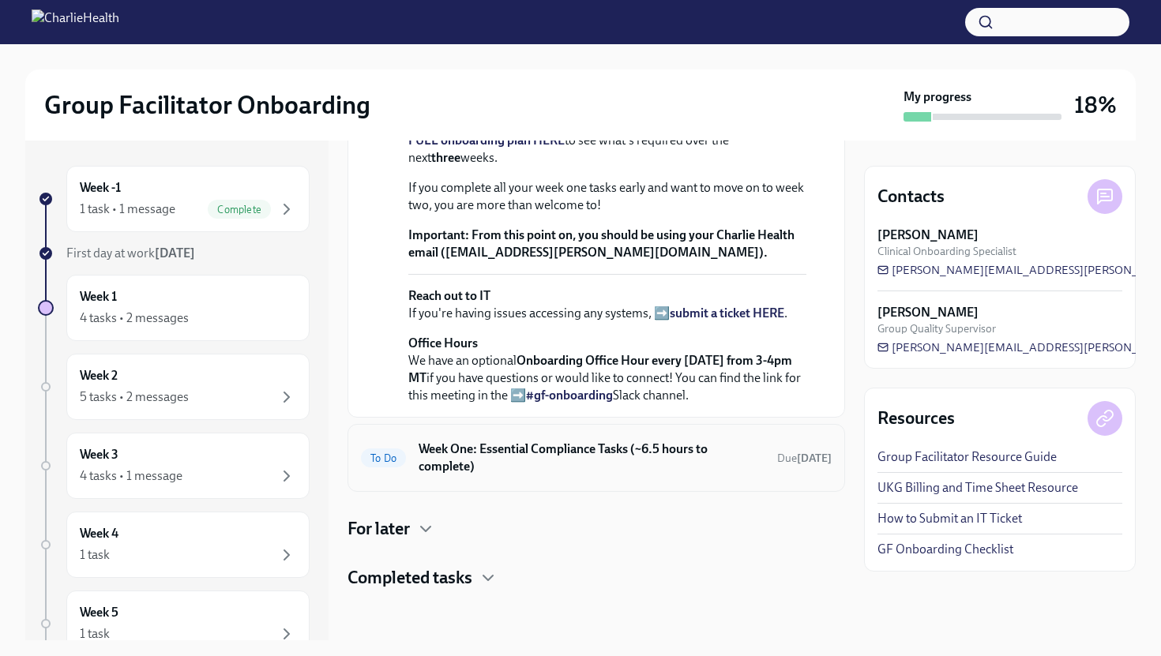
click at [487, 473] on h6 "Week One: Essential Compliance Tasks (~6.5 hours to complete)" at bounding box center [591, 458] width 346 height 35
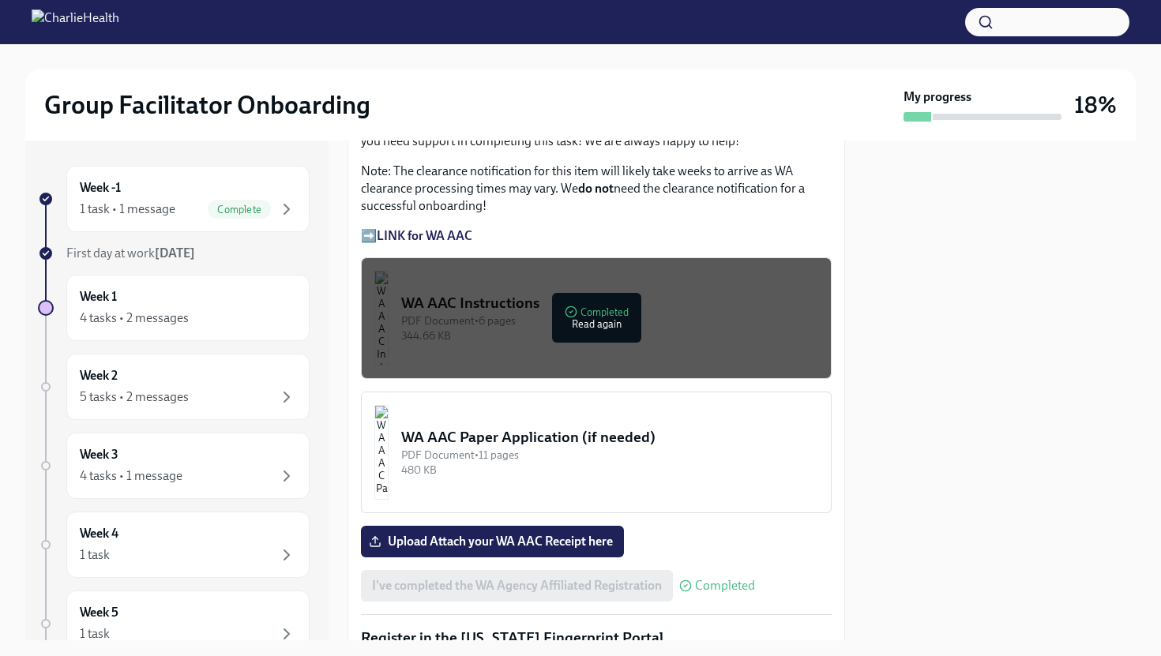
scroll to position [1348, 0]
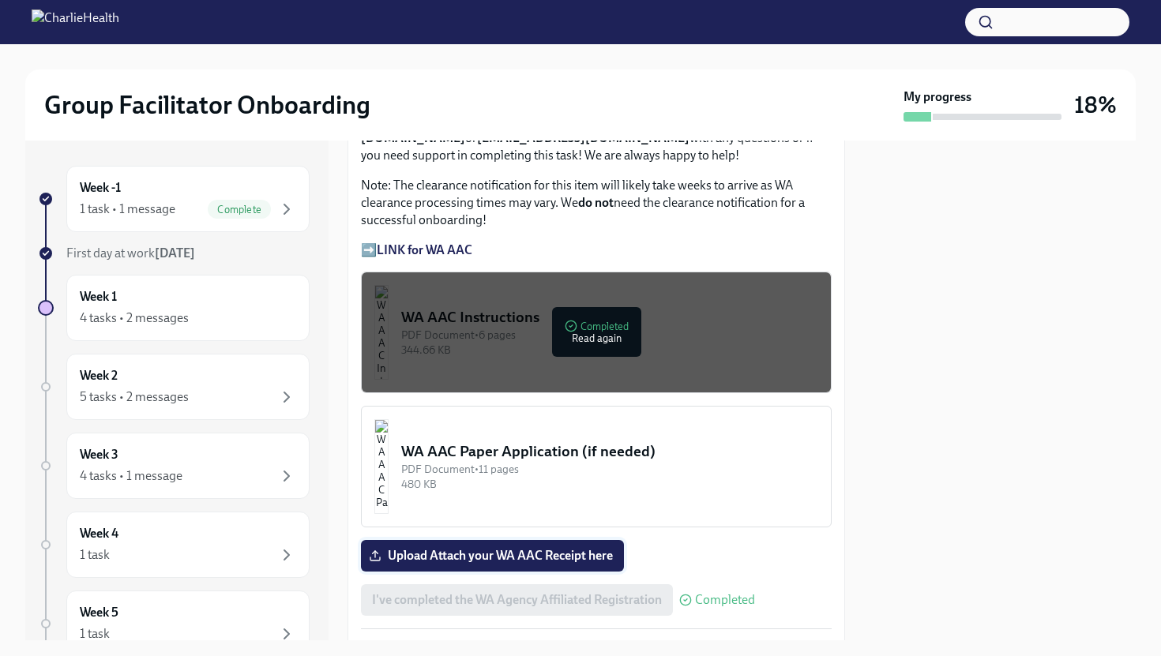
click at [478, 548] on span "Upload Attach your WA AAC Receipt here" at bounding box center [492, 556] width 241 height 16
click at [0, 0] on input "Upload Attach your WA AAC Receipt here" at bounding box center [0, 0] width 0 height 0
click at [418, 540] on label "Upload Attach your WA AAC Receipt here" at bounding box center [492, 556] width 263 height 32
click at [0, 0] on input "Upload Attach your WA AAC Receipt here" at bounding box center [0, 0] width 0 height 0
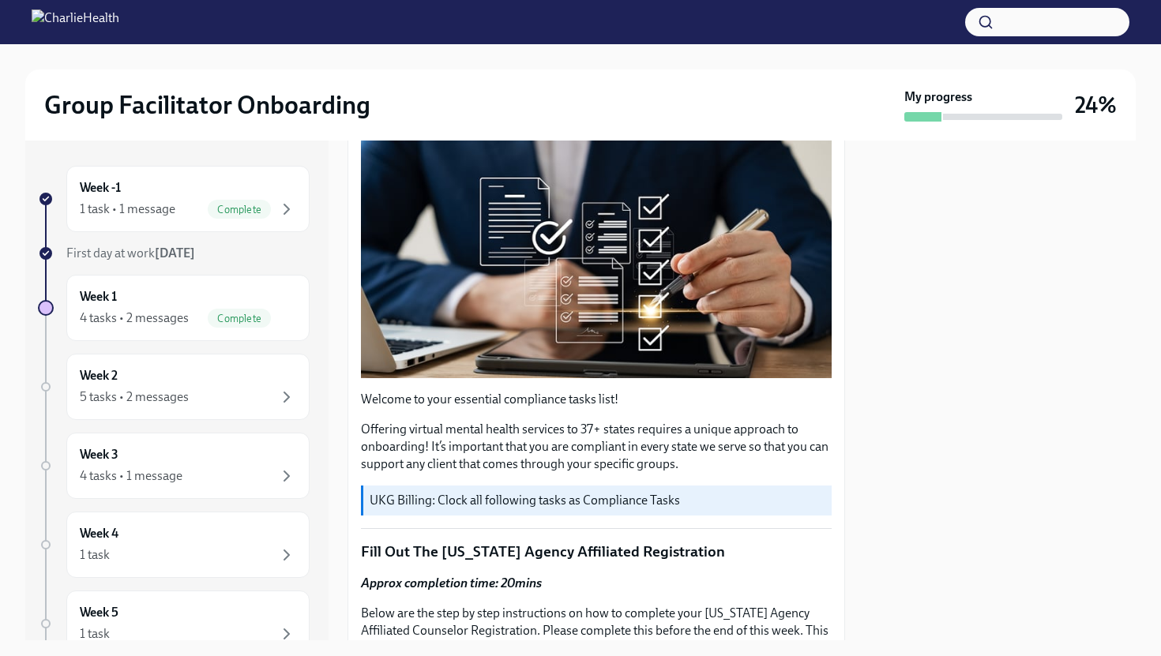
scroll to position [0, 0]
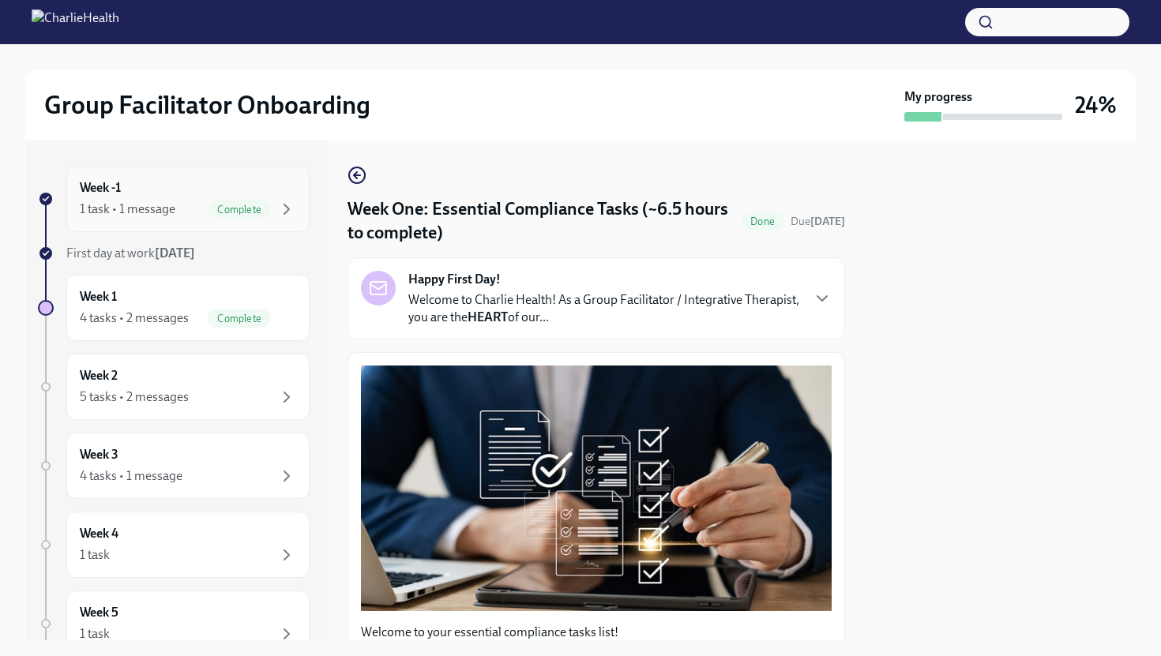
click at [292, 190] on div "Week -1 1 task • 1 message Complete" at bounding box center [188, 198] width 216 height 39
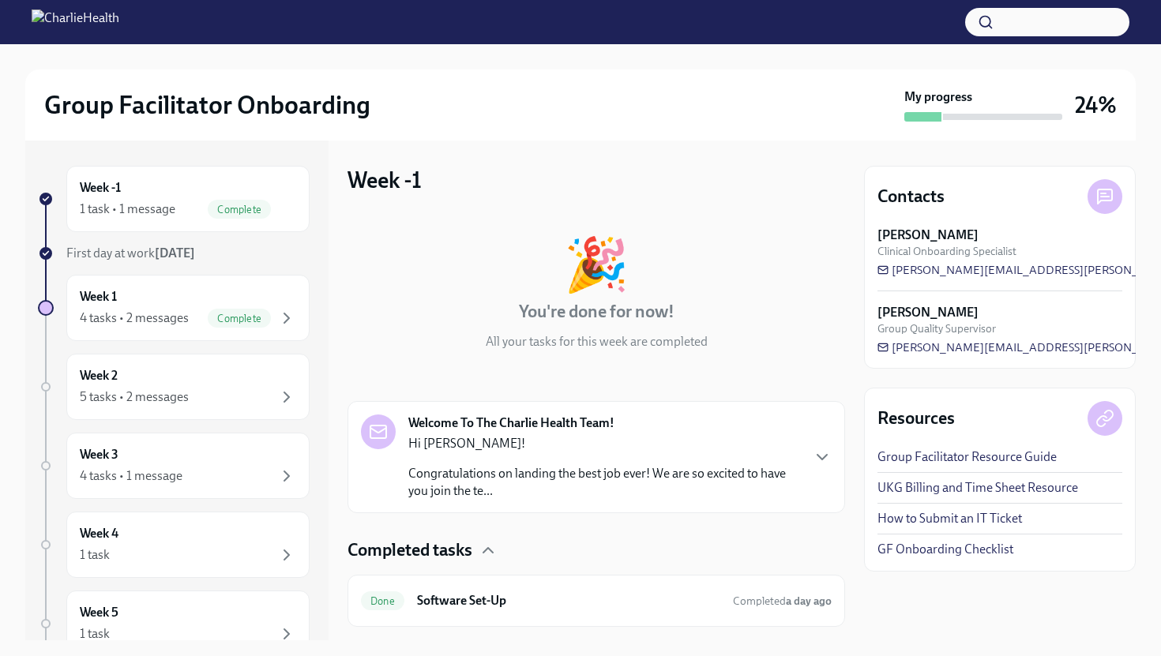
scroll to position [37, 0]
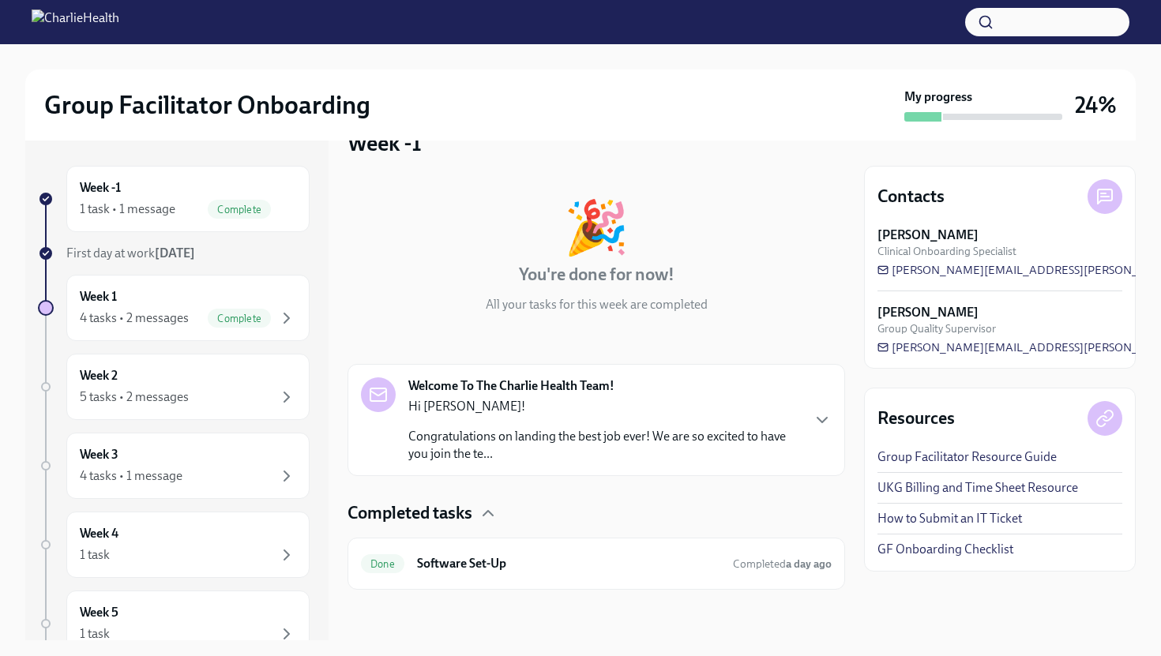
click at [544, 440] on p "Congratulations on landing the best job ever! We are so excited to have you joi…" at bounding box center [604, 445] width 392 height 35
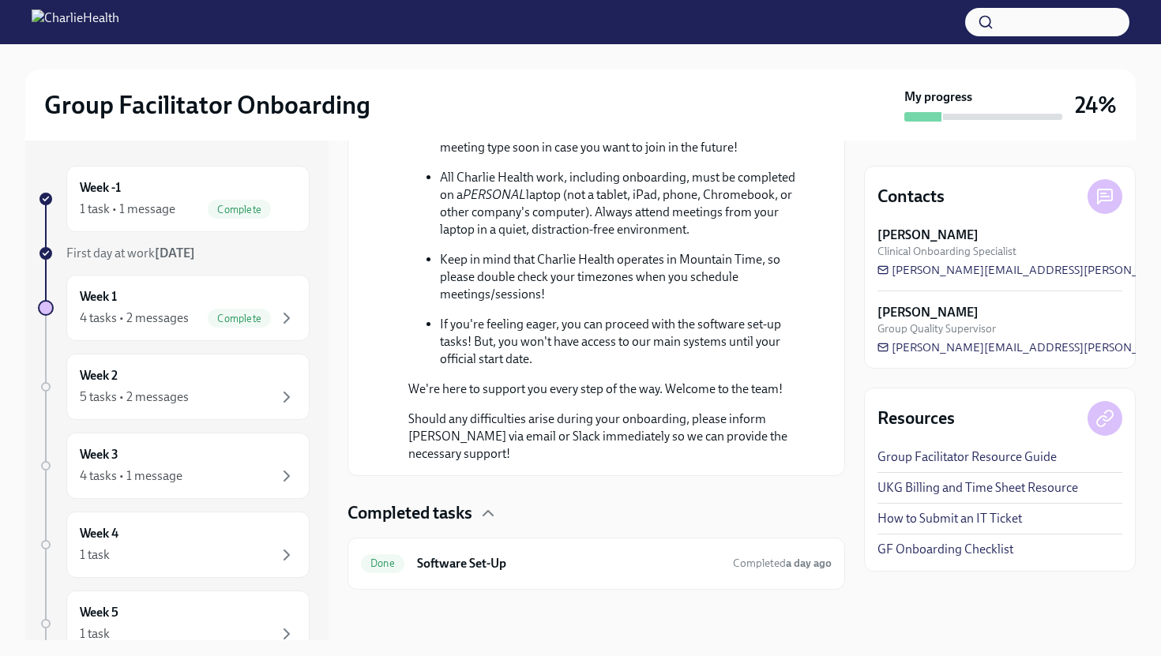
scroll to position [910, 0]
click at [479, 556] on h6 "Software Set-Up" at bounding box center [568, 563] width 303 height 17
